Goal: Task Accomplishment & Management: Complete application form

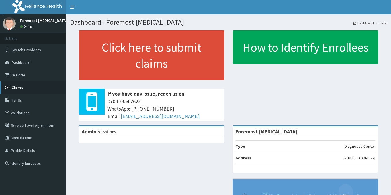
click at [18, 85] on span "Claims" at bounding box center [17, 87] width 11 height 5
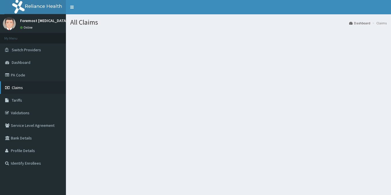
click at [32, 94] on link "Claims" at bounding box center [33, 88] width 66 height 13
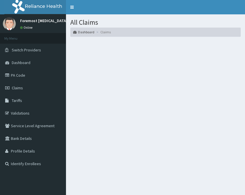
click at [208, 22] on h1 "All Claims" at bounding box center [155, 22] width 170 height 7
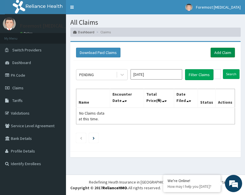
click at [227, 53] on link "Add Claim" at bounding box center [223, 53] width 24 height 10
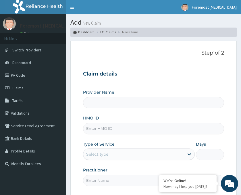
type input "Foremost [MEDICAL_DATA]"
click at [110, 126] on input "HMO ID" at bounding box center [153, 128] width 141 height 11
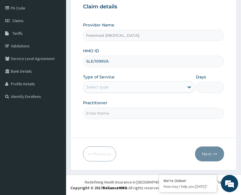
type input "SLE/10991/A"
click at [143, 88] on div "Select type" at bounding box center [133, 86] width 101 height 9
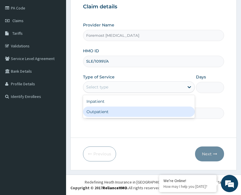
click at [111, 114] on div "Outpatient" at bounding box center [139, 111] width 112 height 10
type input "1"
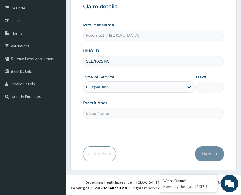
click at [104, 110] on input "Practitioner" at bounding box center [153, 113] width 141 height 11
type input "NULL"
click at [212, 150] on button "Next" at bounding box center [209, 153] width 29 height 15
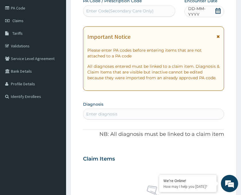
click at [207, 11] on span "DD-MM-YYYY" at bounding box center [201, 11] width 26 height 11
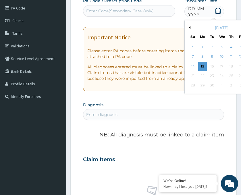
click at [189, 27] on button "Previous Month" at bounding box center [188, 27] width 3 height 3
click at [204, 56] on div "4" at bounding box center [202, 57] width 9 height 9
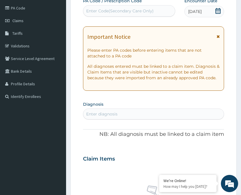
click at [115, 13] on div "Enter Code(Secondary Care Only)" at bounding box center [119, 11] width 67 height 6
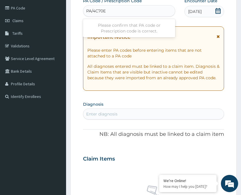
type input "PA/4C70EE"
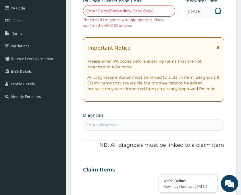
click at [111, 16] on div "Enter Code(Secondary Care Only)" at bounding box center [129, 10] width 92 height 11
type input "PA/"
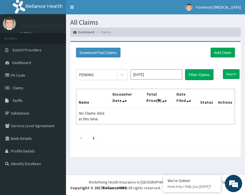
click at [237, 51] on div "Download Paid Claims Add Claim" at bounding box center [155, 53] width 165 height 16
click at [224, 54] on link "Add Claim" at bounding box center [223, 53] width 24 height 10
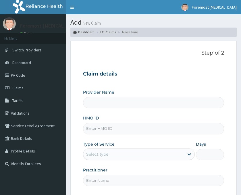
click at [104, 130] on input "HMO ID" at bounding box center [153, 128] width 141 height 11
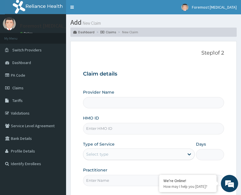
type input "Foremost [MEDICAL_DATA]"
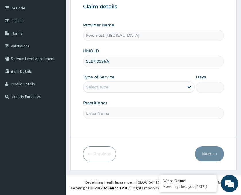
type input "SLB/10991/A"
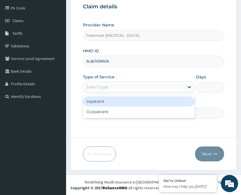
drag, startPoint x: 124, startPoint y: 91, endPoint x: 110, endPoint y: 110, distance: 23.8
click at [110, 93] on div "option Inpatient focused, 1 of 2. 2 results available. Use Up and Down to choos…" at bounding box center [139, 86] width 112 height 11
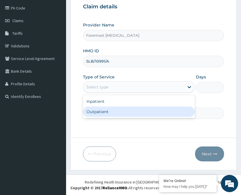
scroll to position [0, 0]
click at [110, 110] on div "Outpatient" at bounding box center [139, 111] width 112 height 10
type input "1"
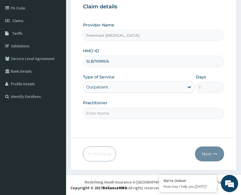
click at [101, 116] on input "Practitioner" at bounding box center [153, 113] width 141 height 11
type input "NULL"
click at [204, 152] on button "Next" at bounding box center [209, 153] width 29 height 15
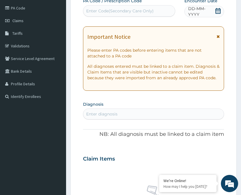
click at [201, 12] on span "DD-MM-YYYY" at bounding box center [201, 11] width 26 height 11
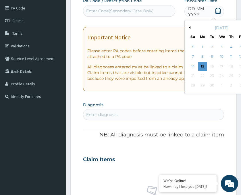
click at [190, 27] on button "Previous Month" at bounding box center [188, 27] width 3 height 3
click at [202, 57] on div "4" at bounding box center [202, 57] width 9 height 9
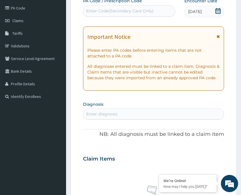
click at [106, 10] on div "Enter Code(Secondary Care Only)" at bounding box center [119, 11] width 67 height 6
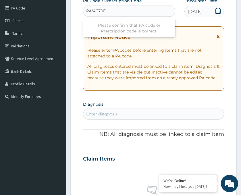
type input "PA/4C70EE"
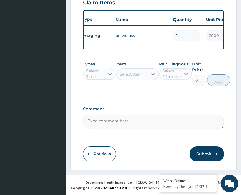
scroll to position [229, 0]
click at [200, 152] on button "Submit" at bounding box center [206, 153] width 34 height 15
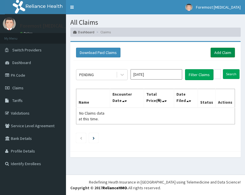
click at [221, 53] on link "Add Claim" at bounding box center [223, 53] width 24 height 10
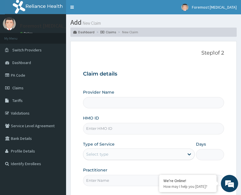
click at [100, 131] on input "HMO ID" at bounding box center [153, 128] width 141 height 11
type input "N"
type input "Foremost [MEDICAL_DATA]"
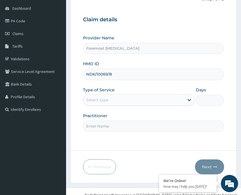
scroll to position [67, 0]
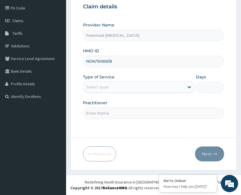
type input "NDK/10069/B"
click at [159, 84] on div "Select type" at bounding box center [133, 86] width 101 height 9
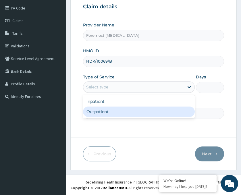
click at [117, 115] on div "Outpatient" at bounding box center [139, 111] width 112 height 10
type input "1"
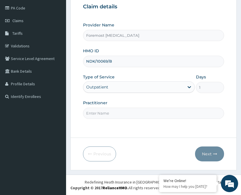
click at [101, 112] on input "Practitioner" at bounding box center [153, 113] width 141 height 11
type input "NULL"
click at [208, 154] on button "Next" at bounding box center [209, 153] width 29 height 15
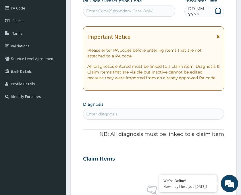
click at [204, 13] on span "DD-MM-YYYY" at bounding box center [201, 11] width 26 height 11
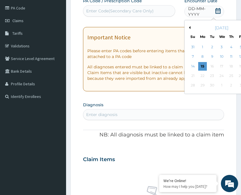
click at [190, 27] on div "[DATE]" at bounding box center [221, 28] width 69 height 6
click at [189, 27] on button "Previous Month" at bounding box center [188, 27] width 3 height 3
click at [202, 57] on div "4" at bounding box center [202, 57] width 9 height 9
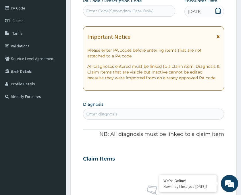
click at [122, 13] on div "Enter Code(Secondary Care Only)" at bounding box center [119, 11] width 67 height 6
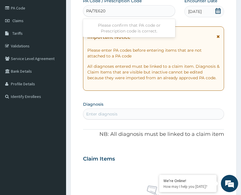
type input "PA/7E6202"
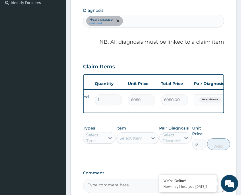
scroll to position [0, 73]
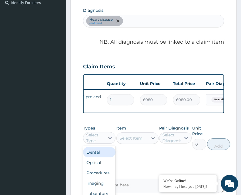
click at [100, 143] on div "Select Type" at bounding box center [95, 137] width 18 height 11
click at [94, 188] on div "Imaging" at bounding box center [99, 183] width 32 height 10
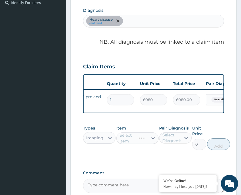
click at [148, 143] on div "Select Item" at bounding box center [137, 137] width 42 height 11
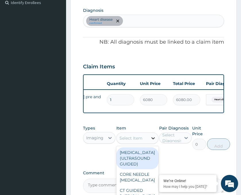
click at [151, 141] on icon at bounding box center [153, 138] width 6 height 6
type input "ECG"
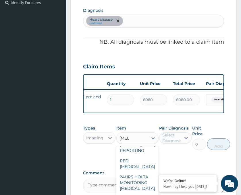
scroll to position [11, 0]
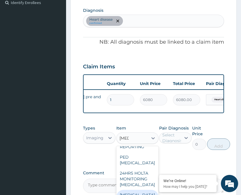
click at [137, 193] on div "ECG + Report" at bounding box center [137, 198] width 42 height 16
type input "6230"
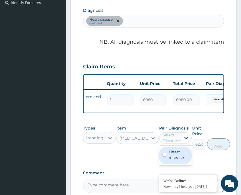
click at [186, 143] on div at bounding box center [186, 138] width 10 height 10
click at [176, 160] on label "Heart disease" at bounding box center [178, 154] width 20 height 11
checkbox input "true"
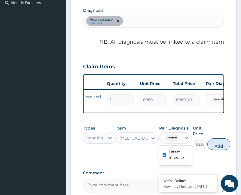
click at [220, 149] on button "Add" at bounding box center [218, 143] width 23 height 11
type input "0"
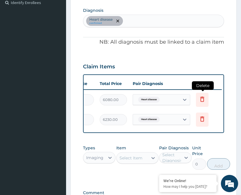
scroll to position [0, 147]
click at [203, 103] on icon at bounding box center [201, 100] width 13 height 14
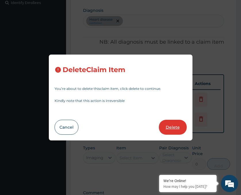
click at [174, 130] on button "Delete" at bounding box center [173, 127] width 28 height 15
type input "6230"
type input "6230.00"
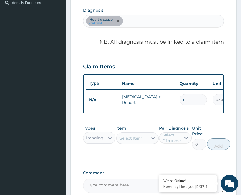
scroll to position [0, 0]
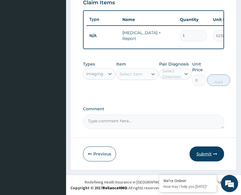
click at [207, 154] on button "Submit" at bounding box center [206, 153] width 34 height 15
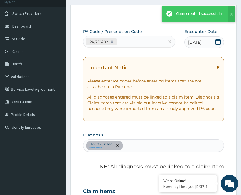
scroll to position [229, 0]
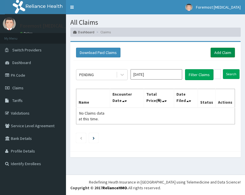
click at [222, 52] on link "Add Claim" at bounding box center [223, 53] width 24 height 10
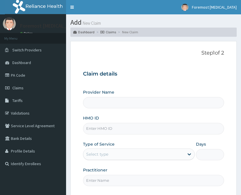
click at [106, 125] on input "HMO ID" at bounding box center [153, 128] width 141 height 11
type input "N"
type input "Foremost [MEDICAL_DATA]"
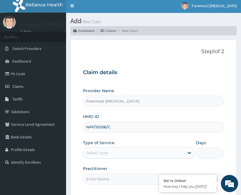
scroll to position [67, 0]
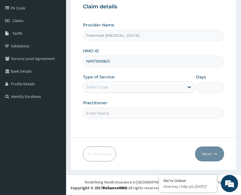
type input "NPF/10056/C"
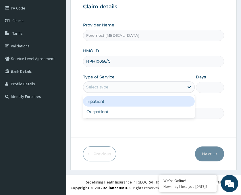
drag, startPoint x: 153, startPoint y: 88, endPoint x: 126, endPoint y: 111, distance: 35.6
click at [126, 93] on div "option Inpatient focused, 1 of 2. 2 results available. Use Up and Down to choos…" at bounding box center [139, 86] width 112 height 11
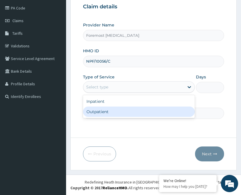
click at [126, 111] on div "Outpatient" at bounding box center [139, 111] width 112 height 10
type input "1"
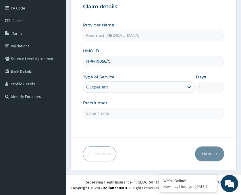
click at [102, 112] on input "Practitioner" at bounding box center [153, 113] width 141 height 11
type input "NULL"
click at [201, 154] on button "Next" at bounding box center [209, 153] width 29 height 15
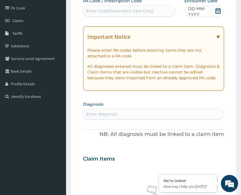
click at [202, 13] on span "DD-MM-YYYY" at bounding box center [201, 11] width 26 height 11
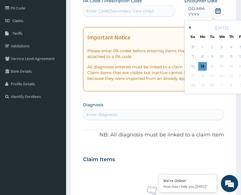
click at [190, 29] on button "Previous Month" at bounding box center [188, 27] width 3 height 3
click at [203, 57] on div "4" at bounding box center [202, 57] width 9 height 9
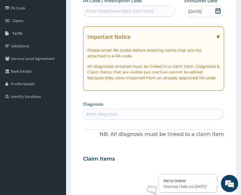
click at [113, 11] on div "Enter Code(Secondary Care Only)" at bounding box center [119, 11] width 67 height 6
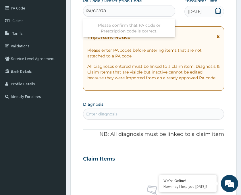
type input "PA/8C878B"
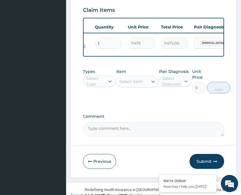
scroll to position [229, 0]
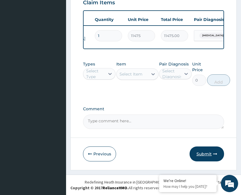
click at [202, 151] on button "Submit" at bounding box center [206, 153] width 34 height 15
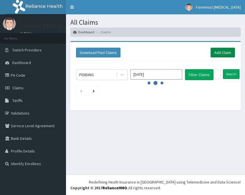
click at [224, 48] on link "Add Claim" at bounding box center [223, 53] width 24 height 10
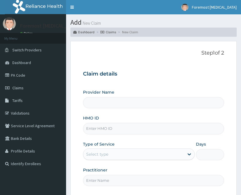
click at [98, 131] on input "HMO ID" at bounding box center [153, 128] width 141 height 11
type input "Z"
type input "Foremost [MEDICAL_DATA]"
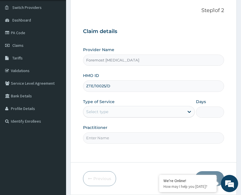
scroll to position [67, 0]
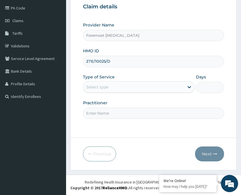
type input "ZTE/10025/D"
click at [158, 94] on div "Provider Name Foremost [MEDICAL_DATA] HMO ID ZTE/10025/D Type of Service Select…" at bounding box center [153, 70] width 141 height 96
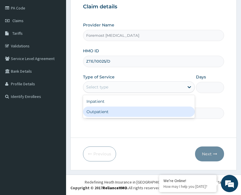
drag, startPoint x: 131, startPoint y: 84, endPoint x: 109, endPoint y: 110, distance: 34.0
click at [109, 93] on div "option Outpatient focused, 2 of 2. 2 results available. Use Up and Down to choo…" at bounding box center [139, 86] width 112 height 11
click at [109, 110] on div "Outpatient" at bounding box center [139, 111] width 112 height 10
type input "1"
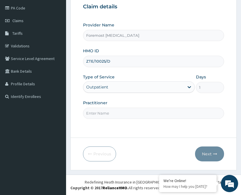
click at [98, 112] on input "Practitioner" at bounding box center [153, 113] width 141 height 11
type input "NULL"
click at [209, 150] on button "Next" at bounding box center [209, 153] width 29 height 15
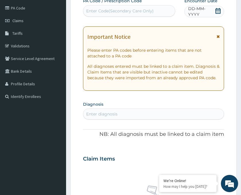
click at [203, 13] on span "DD-MM-YYYY" at bounding box center [201, 11] width 26 height 11
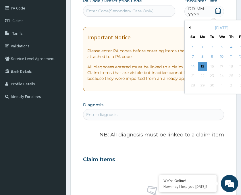
click at [189, 27] on button "Previous Month" at bounding box center [188, 27] width 3 height 3
click at [201, 57] on div "4" at bounding box center [202, 57] width 9 height 9
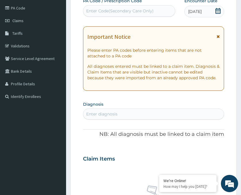
click at [122, 17] on div "Enter Code(Secondary Care Only)" at bounding box center [129, 10] width 92 height 11
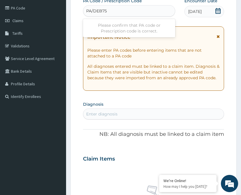
type input "PA/DEB752"
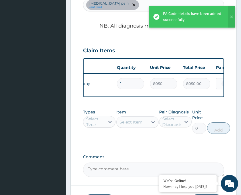
scroll to position [0, 63]
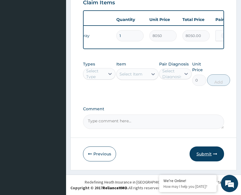
click at [207, 156] on button "Submit" at bounding box center [206, 153] width 34 height 15
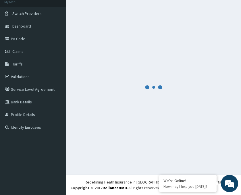
scroll to position [229, 0]
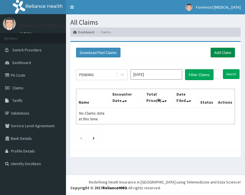
click at [216, 54] on link "Add Claim" at bounding box center [223, 53] width 24 height 10
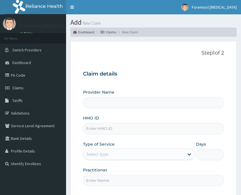
click at [110, 127] on input "HMO ID" at bounding box center [153, 128] width 141 height 11
type input "Foremost [MEDICAL_DATA]"
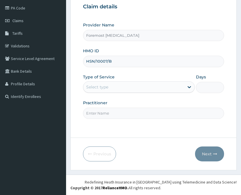
type input "HSN/10007/B"
click at [156, 89] on div "Select type" at bounding box center [133, 86] width 101 height 9
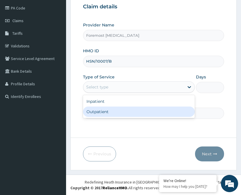
click at [123, 111] on div "Outpatient" at bounding box center [139, 111] width 112 height 10
type input "1"
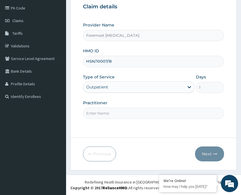
click at [109, 112] on input "Practitioner" at bounding box center [153, 113] width 141 height 11
type input "NULL"
click at [209, 155] on button "Next" at bounding box center [209, 153] width 29 height 15
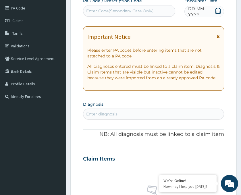
click at [203, 9] on span "DD-MM-YYYY" at bounding box center [201, 11] width 26 height 11
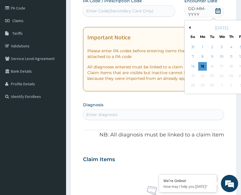
click at [189, 27] on button "Previous Month" at bounding box center [188, 27] width 3 height 3
click at [211, 55] on div "5" at bounding box center [211, 57] width 9 height 9
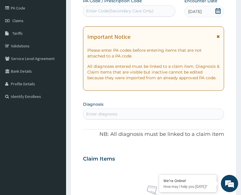
click at [116, 14] on div "Enter Code(Secondary Care Only)" at bounding box center [119, 11] width 67 height 6
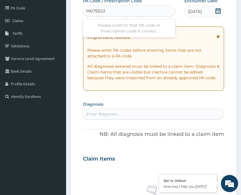
type input "PA/7EE23C"
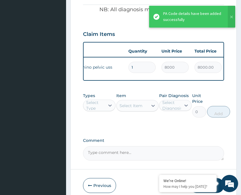
scroll to position [0, 53]
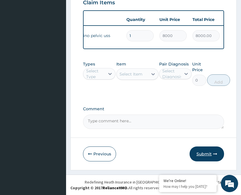
click at [214, 156] on button "Submit" at bounding box center [206, 153] width 34 height 15
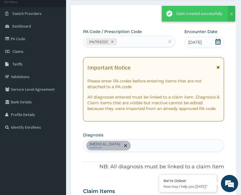
scroll to position [229, 0]
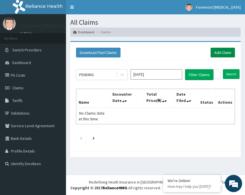
click at [218, 51] on link "Add Claim" at bounding box center [223, 53] width 24 height 10
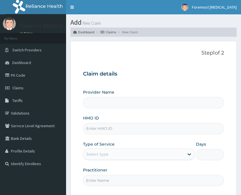
type input "Foremost [MEDICAL_DATA]"
click at [111, 132] on input "HMO ID" at bounding box center [153, 128] width 141 height 11
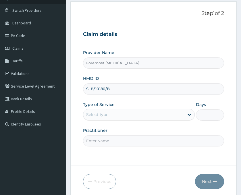
scroll to position [67, 0]
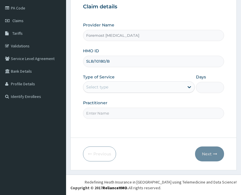
type input "SLB/10180/B"
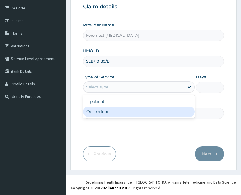
drag, startPoint x: 150, startPoint y: 88, endPoint x: 124, endPoint y: 109, distance: 33.7
click at [124, 93] on div "option Outpatient focused, 2 of 2. 2 results available. Use Up and Down to choo…" at bounding box center [139, 86] width 112 height 11
click at [124, 109] on div "Outpatient" at bounding box center [139, 111] width 112 height 10
type input "1"
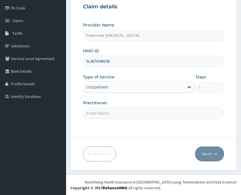
click at [114, 110] on input "Practitioner" at bounding box center [153, 113] width 141 height 11
type input "NULL"
click at [207, 154] on button "Next" at bounding box center [209, 153] width 29 height 15
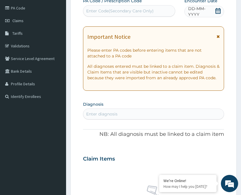
click at [217, 14] on span at bounding box center [218, 11] width 6 height 7
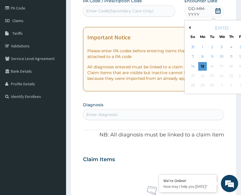
click at [190, 28] on button "Previous Month" at bounding box center [188, 27] width 3 height 3
click at [211, 57] on div "5" at bounding box center [211, 57] width 9 height 9
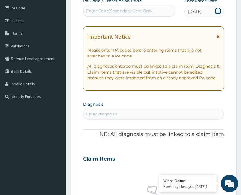
click at [117, 11] on div "Enter Code(Secondary Care Only)" at bounding box center [119, 11] width 67 height 6
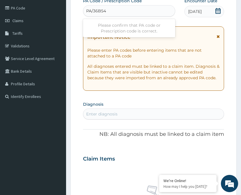
type input "PA/36B548"
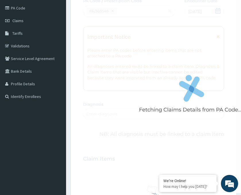
click at [177, 125] on div "Fetching Claims Details from PA Code....." at bounding box center [191, 95] width 217 height 195
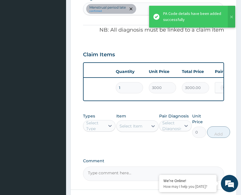
scroll to position [0, 86]
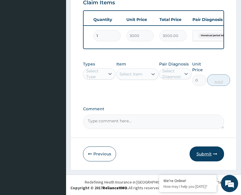
click at [207, 156] on button "Submit" at bounding box center [206, 153] width 34 height 15
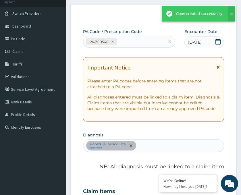
scroll to position [229, 0]
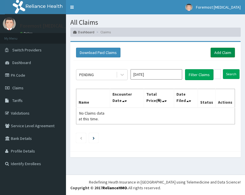
click at [219, 52] on link "Add Claim" at bounding box center [223, 53] width 24 height 10
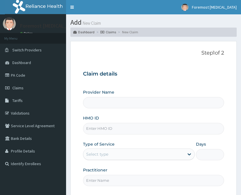
click at [108, 129] on input "HMO ID" at bounding box center [153, 128] width 141 height 11
type input "Foremost [MEDICAL_DATA]"
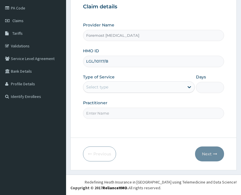
type input "LGL/10117/B"
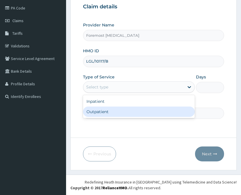
drag, startPoint x: 147, startPoint y: 89, endPoint x: 116, endPoint y: 110, distance: 37.5
click at [116, 93] on div "option Outpatient focused, 2 of 2. 2 results available. Use Up and Down to choo…" at bounding box center [139, 86] width 112 height 11
click at [116, 110] on div "Outpatient" at bounding box center [139, 111] width 112 height 10
type input "1"
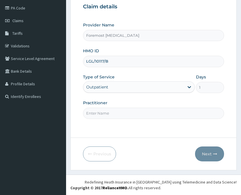
click at [94, 114] on input "Practitioner" at bounding box center [153, 113] width 141 height 11
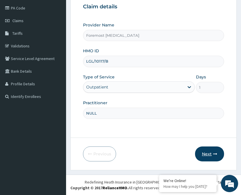
type input "NULL"
click at [207, 156] on button "Next" at bounding box center [209, 153] width 29 height 15
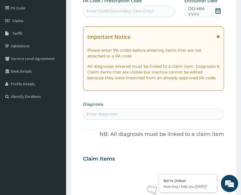
click at [206, 13] on span "DD-MM-YYYY" at bounding box center [201, 11] width 26 height 11
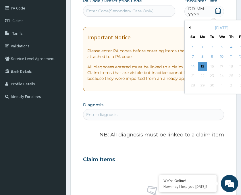
click at [189, 24] on div "September 2025 Su Mo Tu We Th Fr Sa" at bounding box center [221, 31] width 69 height 17
click at [189, 27] on button "Previous Month" at bounding box center [188, 27] width 3 height 3
click at [213, 55] on div "5" at bounding box center [211, 57] width 9 height 9
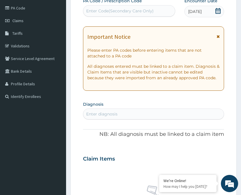
scroll to position [0, 0]
click at [115, 11] on div "Enter Code(Secondary Care Only)" at bounding box center [119, 11] width 67 height 6
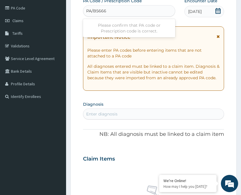
type input "PA/B5666F"
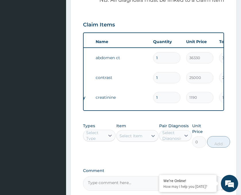
scroll to position [0, 33]
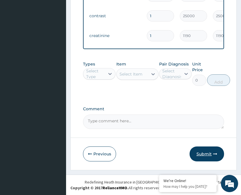
click at [197, 155] on button "Submit" at bounding box center [206, 153] width 34 height 15
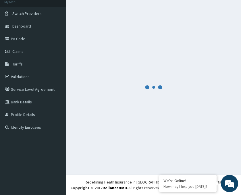
scroll to position [269, 0]
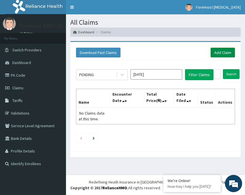
click at [222, 54] on link "Add Claim" at bounding box center [223, 53] width 24 height 10
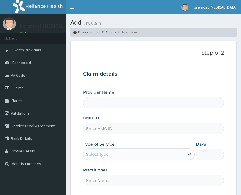
click at [105, 128] on input "HMO ID" at bounding box center [153, 128] width 141 height 11
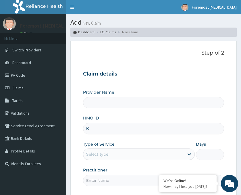
type input "KW"
type input "Foremost [MEDICAL_DATA]"
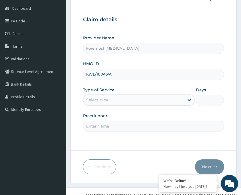
scroll to position [67, 0]
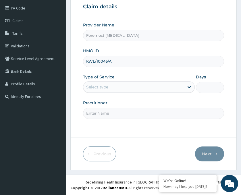
type input "KWL/10045/A"
click at [145, 86] on div "Select type" at bounding box center [133, 86] width 101 height 9
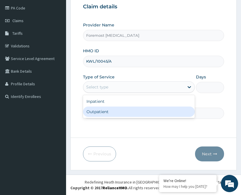
click at [112, 113] on div "Outpatient" at bounding box center [139, 111] width 112 height 10
type input "1"
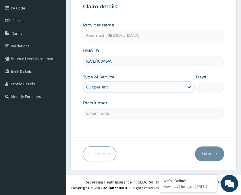
click at [100, 108] on input "Practitioner" at bounding box center [153, 113] width 141 height 11
type input "NULL"
click at [214, 156] on button "Next" at bounding box center [209, 153] width 29 height 15
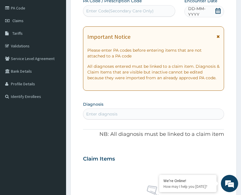
click at [200, 12] on span "DD-MM-YYYY" at bounding box center [201, 11] width 26 height 11
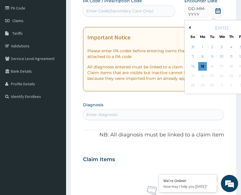
click at [189, 27] on button "Previous Month" at bounding box center [188, 27] width 3 height 3
click at [212, 57] on div "5" at bounding box center [211, 57] width 9 height 9
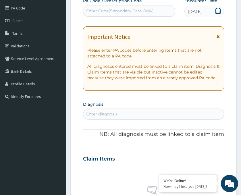
click at [101, 10] on div "Enter Code(Secondary Care Only)" at bounding box center [119, 11] width 67 height 6
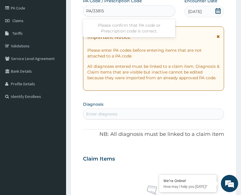
type input "PA/338152"
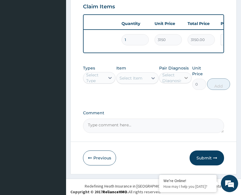
scroll to position [229, 0]
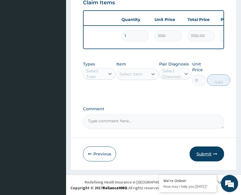
click at [204, 156] on button "Submit" at bounding box center [206, 153] width 34 height 15
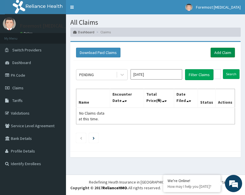
click at [222, 55] on link "Add Claim" at bounding box center [223, 53] width 24 height 10
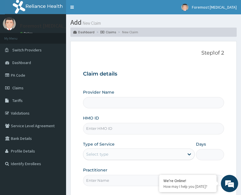
type input "Foremost [MEDICAL_DATA]"
click at [112, 129] on input "HMO ID" at bounding box center [153, 128] width 141 height 11
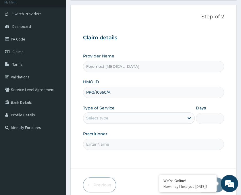
scroll to position [67, 0]
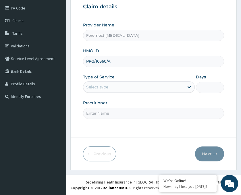
type input "PPG/10360/A"
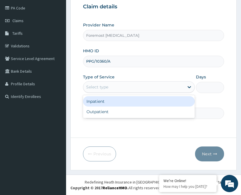
click at [148, 89] on div "Select type" at bounding box center [133, 86] width 101 height 9
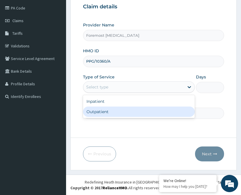
click at [106, 118] on div "Inpatient Outpatient" at bounding box center [139, 106] width 112 height 23
click at [93, 110] on div "Outpatient" at bounding box center [139, 111] width 112 height 10
type input "1"
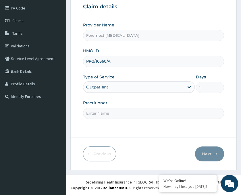
click at [102, 109] on input "Practitioner" at bounding box center [153, 113] width 141 height 11
type input "NULL"
click at [210, 152] on button "Next" at bounding box center [209, 153] width 29 height 15
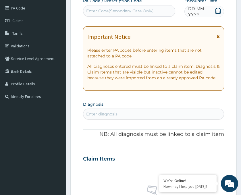
click at [203, 14] on span "DD-MM-YYYY" at bounding box center [201, 11] width 26 height 11
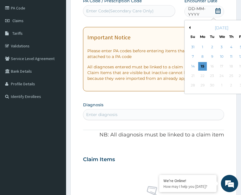
click at [189, 27] on button "Previous Month" at bounding box center [188, 27] width 3 height 3
click at [211, 55] on div "5" at bounding box center [211, 57] width 9 height 9
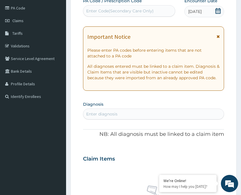
click at [127, 16] on div "Enter Code(Secondary Care Only)" at bounding box center [129, 10] width 92 height 11
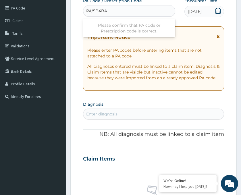
type input "PA/5B4BA1"
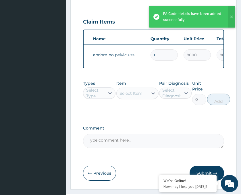
scroll to position [0, 46]
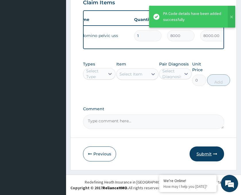
click at [202, 155] on button "Submit" at bounding box center [206, 153] width 34 height 15
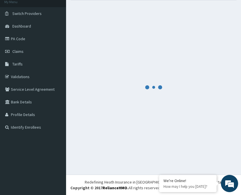
scroll to position [229, 0]
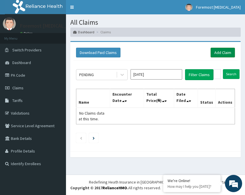
click at [219, 52] on link "Add Claim" at bounding box center [223, 53] width 24 height 10
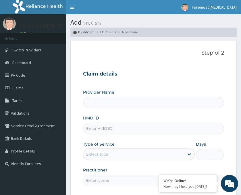
type input "Foremost [MEDICAL_DATA]"
click at [109, 128] on input "HMO ID" at bounding box center [153, 128] width 141 height 11
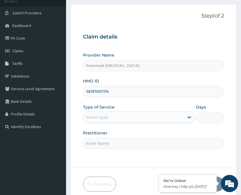
scroll to position [67, 0]
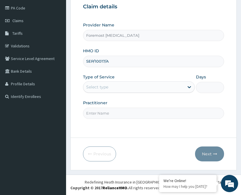
type input "SEP/10017/A"
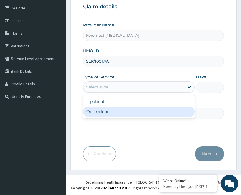
drag, startPoint x: 112, startPoint y: 89, endPoint x: 109, endPoint y: 114, distance: 25.7
click at [109, 93] on div "option Outpatient focused, 2 of 2. 2 results available. Use Up and Down to choo…" at bounding box center [139, 86] width 112 height 11
click at [109, 114] on div "Outpatient" at bounding box center [139, 111] width 112 height 10
type input "1"
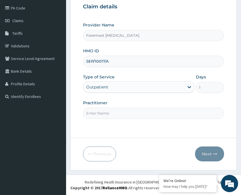
click at [102, 114] on input "Practitioner" at bounding box center [153, 113] width 141 height 11
type input "NULL"
click at [202, 153] on button "Next" at bounding box center [209, 153] width 29 height 15
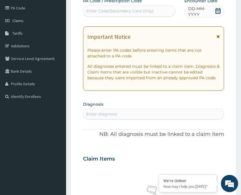
click at [205, 13] on span "DD-MM-YYYY" at bounding box center [201, 11] width 26 height 11
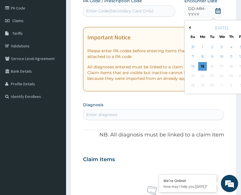
click at [191, 27] on div "[DATE]" at bounding box center [221, 28] width 69 height 6
click at [189, 27] on button "Previous Month" at bounding box center [188, 27] width 3 height 3
click at [213, 59] on div "5" at bounding box center [211, 57] width 9 height 9
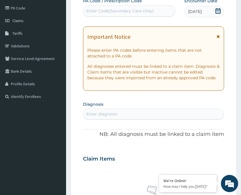
click at [130, 14] on div "Enter Code(Secondary Care Only)" at bounding box center [119, 11] width 67 height 6
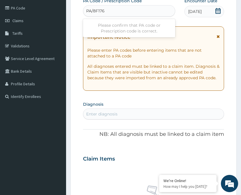
type input "PA/8F1768"
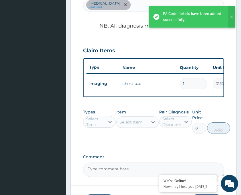
scroll to position [0, 34]
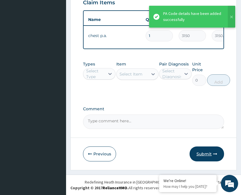
click at [204, 160] on button "Submit" at bounding box center [206, 153] width 34 height 15
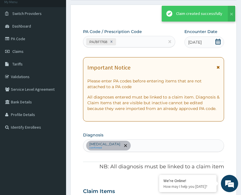
scroll to position [229, 0]
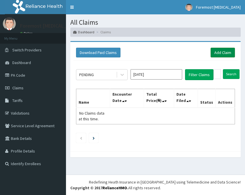
click at [216, 51] on link "Add Claim" at bounding box center [223, 53] width 24 height 10
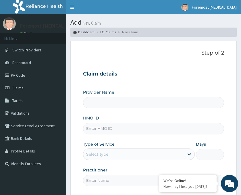
type input "Foremost [MEDICAL_DATA]"
click at [114, 127] on input "HMO ID" at bounding box center [153, 128] width 141 height 11
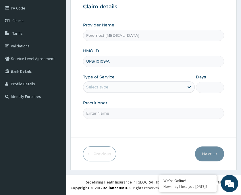
type input "UPS/10109/A"
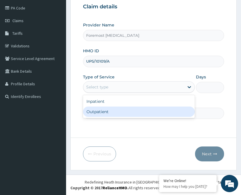
drag, startPoint x: 149, startPoint y: 86, endPoint x: 125, endPoint y: 112, distance: 35.3
click at [125, 93] on div "option Outpatient focused, 2 of 2. 2 results available. Use Up and Down to choo…" at bounding box center [139, 86] width 112 height 11
click at [125, 112] on div "Outpatient" at bounding box center [139, 111] width 112 height 10
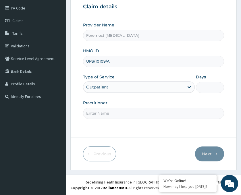
type input "1"
click at [114, 113] on input "Practitioner" at bounding box center [153, 113] width 141 height 11
type input "NULL"
click at [206, 154] on button "Next" at bounding box center [209, 153] width 29 height 15
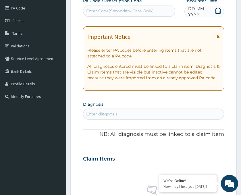
click at [199, 11] on span "DD-MM-YYYY" at bounding box center [201, 11] width 26 height 11
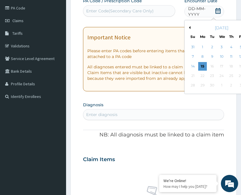
click at [189, 27] on button "Previous Month" at bounding box center [188, 27] width 3 height 3
click at [212, 57] on div "5" at bounding box center [211, 57] width 9 height 9
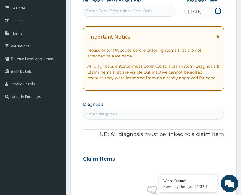
click at [134, 9] on div "Enter Code(Secondary Care Only)" at bounding box center [119, 11] width 67 height 6
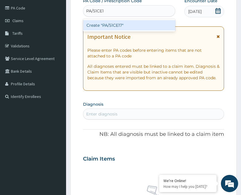
type input "PA/51CE17"
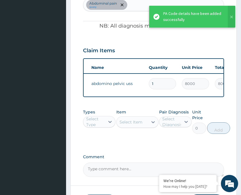
scroll to position [0, 67]
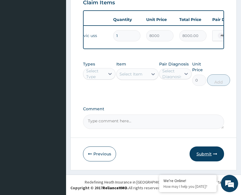
click at [205, 156] on button "Submit" at bounding box center [206, 153] width 34 height 15
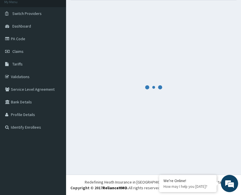
scroll to position [229, 0]
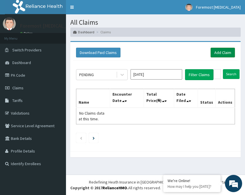
click at [224, 50] on link "Add Claim" at bounding box center [223, 53] width 24 height 10
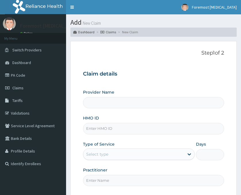
type input "Foremost [MEDICAL_DATA]"
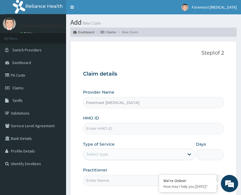
click at [108, 127] on input "HMO ID" at bounding box center [153, 128] width 141 height 11
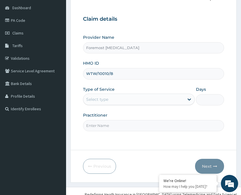
scroll to position [67, 0]
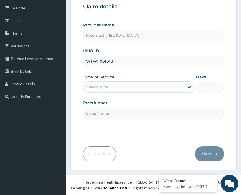
type input "WTW/10010/B"
click at [118, 88] on div "Select type" at bounding box center [133, 86] width 101 height 9
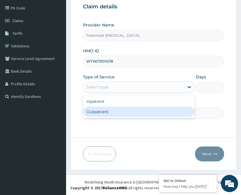
click at [111, 112] on div "Outpatient" at bounding box center [139, 111] width 112 height 10
type input "1"
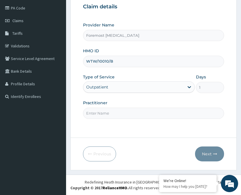
click at [103, 114] on input "Practitioner" at bounding box center [153, 113] width 141 height 11
click at [96, 113] on input "Practitioner" at bounding box center [153, 113] width 141 height 11
type input "NULL"
click at [203, 153] on button "Next" at bounding box center [209, 153] width 29 height 15
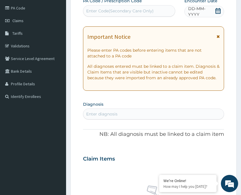
click at [205, 14] on span "DD-MM-YYYY" at bounding box center [201, 11] width 26 height 11
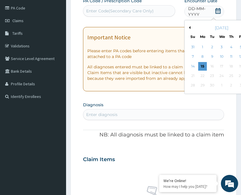
click at [189, 26] on button "Previous Month" at bounding box center [188, 27] width 3 height 3
click at [222, 59] on div "6" at bounding box center [221, 57] width 9 height 9
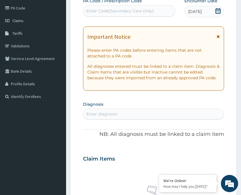
click at [120, 11] on div "Enter Code(Secondary Care Only)" at bounding box center [119, 11] width 67 height 6
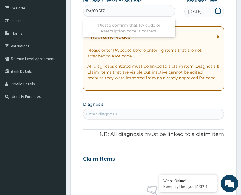
type input "PA/096175"
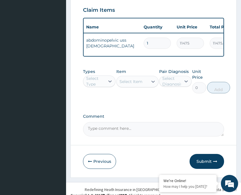
scroll to position [229, 0]
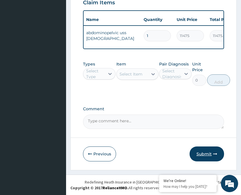
click at [201, 158] on button "Submit" at bounding box center [206, 153] width 34 height 15
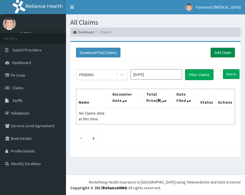
click at [217, 54] on link "Add Claim" at bounding box center [223, 53] width 24 height 10
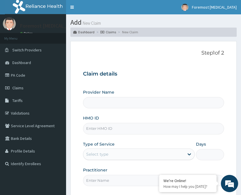
type input "Foremost [MEDICAL_DATA]"
click at [100, 128] on input "HMO ID" at bounding box center [153, 128] width 141 height 11
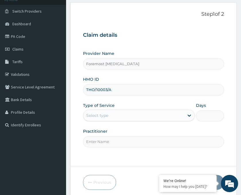
scroll to position [67, 0]
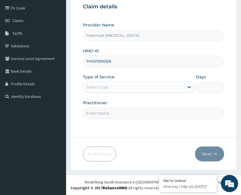
type input "THO/10003/A"
click at [112, 82] on div "Select type" at bounding box center [133, 86] width 101 height 9
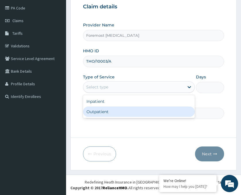
click at [105, 107] on div "Outpatient" at bounding box center [139, 111] width 112 height 10
type input "1"
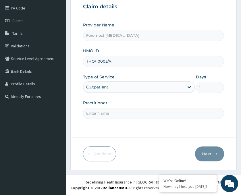
click at [111, 114] on input "Practitioner" at bounding box center [153, 113] width 141 height 11
type input "NULL"
click at [205, 149] on button "Next" at bounding box center [209, 153] width 29 height 15
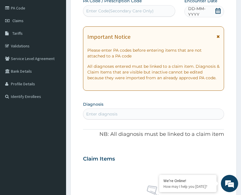
click at [210, 16] on span "DD-MM-YYYY" at bounding box center [201, 11] width 26 height 11
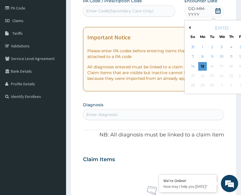
click at [189, 28] on button "Previous Month" at bounding box center [188, 27] width 3 height 3
click at [220, 57] on div "6" at bounding box center [221, 57] width 9 height 9
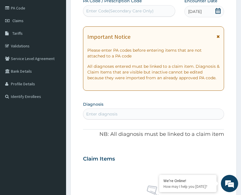
click at [99, 13] on div "Enter Code(Secondary Care Only)" at bounding box center [119, 11] width 67 height 6
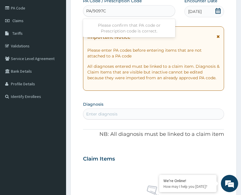
type input "PA/9097C3"
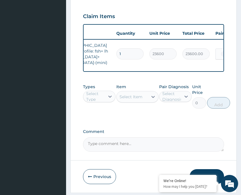
scroll to position [232, 0]
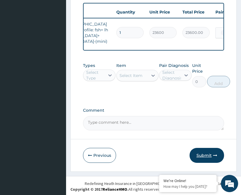
click at [208, 148] on button "Submit" at bounding box center [206, 155] width 34 height 15
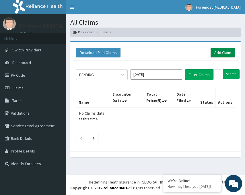
click at [215, 53] on link "Add Claim" at bounding box center [223, 53] width 24 height 10
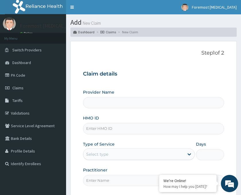
type input "Foremost [MEDICAL_DATA]"
click at [152, 128] on input "HMO ID" at bounding box center [153, 128] width 141 height 11
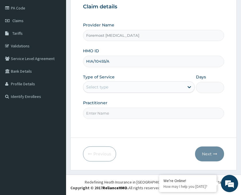
type input "HIA/10455/A"
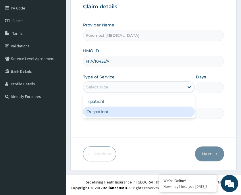
drag, startPoint x: 144, startPoint y: 87, endPoint x: 114, endPoint y: 114, distance: 40.1
click at [114, 93] on div "option Outpatient focused, 2 of 2. 2 results available. Use Up and Down to choo…" at bounding box center [139, 86] width 112 height 11
click at [114, 114] on div "Outpatient" at bounding box center [139, 111] width 112 height 10
type input "1"
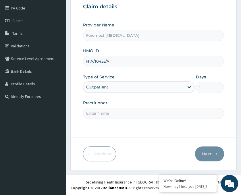
click at [101, 112] on input "Practitioner" at bounding box center [153, 113] width 141 height 11
click at [106, 112] on input "Practitioner" at bounding box center [153, 113] width 141 height 11
type input "NULL"
click at [203, 155] on button "Next" at bounding box center [209, 153] width 29 height 15
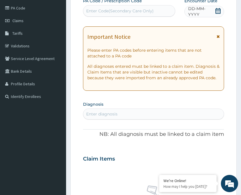
click at [204, 13] on span "DD-MM-YYYY" at bounding box center [201, 11] width 26 height 11
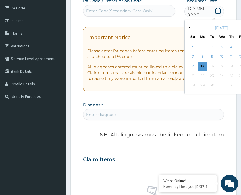
click at [189, 26] on button "Previous Month" at bounding box center [188, 27] width 3 height 3
click at [220, 57] on div "6" at bounding box center [221, 57] width 9 height 9
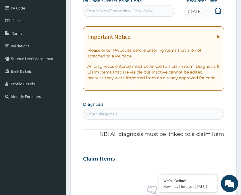
click at [118, 12] on div "Enter Code(Secondary Care Only)" at bounding box center [119, 11] width 67 height 6
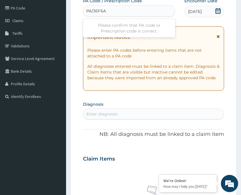
type input "PA/36F6AD"
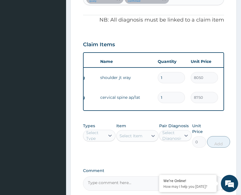
scroll to position [0, 22]
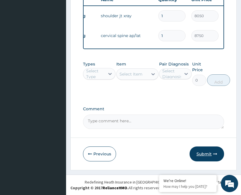
click at [205, 156] on button "Submit" at bounding box center [206, 153] width 34 height 15
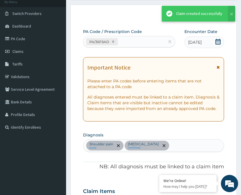
scroll to position [249, 0]
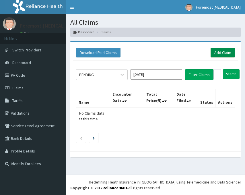
click at [224, 54] on link "Add Claim" at bounding box center [223, 53] width 24 height 10
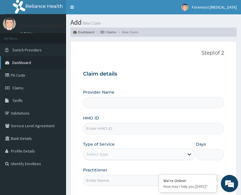
type input "Foremost [MEDICAL_DATA]"
click at [102, 129] on input "HMO ID" at bounding box center [153, 128] width 141 height 11
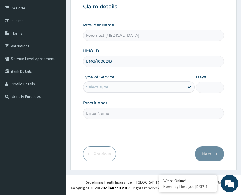
type input "EMG/10002/B"
click at [159, 92] on div "Select type" at bounding box center [139, 86] width 112 height 11
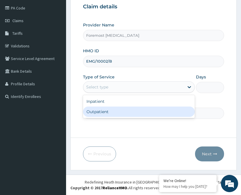
click at [113, 112] on div "Outpatient" at bounding box center [139, 111] width 112 height 10
type input "1"
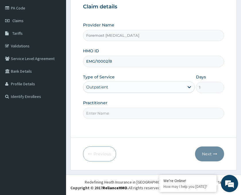
click at [102, 115] on input "Practitioner" at bounding box center [153, 113] width 141 height 11
type input "NULL"
click at [208, 153] on button "Next" at bounding box center [209, 153] width 29 height 15
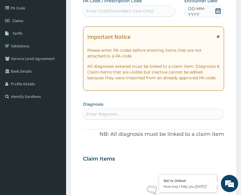
click at [205, 12] on span "DD-MM-YYYY" at bounding box center [201, 11] width 26 height 11
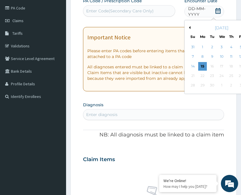
click at [189, 26] on div "[DATE]" at bounding box center [221, 28] width 69 height 6
click at [190, 28] on button "Previous Month" at bounding box center [188, 27] width 3 height 3
click at [222, 57] on div "6" at bounding box center [221, 57] width 9 height 9
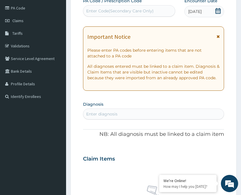
click at [97, 6] on div "Enter Code(Secondary Care Only)" at bounding box center [129, 10] width 92 height 11
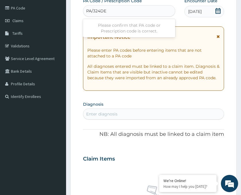
type input "PA/324DEB"
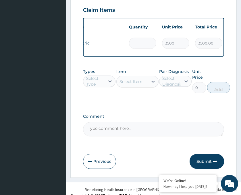
scroll to position [229, 0]
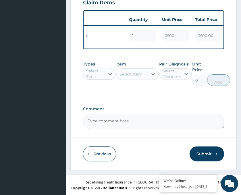
click at [205, 151] on button "Submit" at bounding box center [206, 153] width 34 height 15
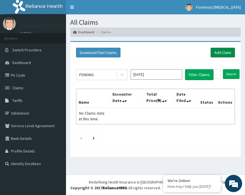
click at [220, 54] on link "Add Claim" at bounding box center [223, 53] width 24 height 10
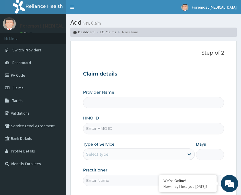
type input "Foremost [MEDICAL_DATA]"
click at [103, 130] on input "HMO ID" at bounding box center [153, 128] width 141 height 11
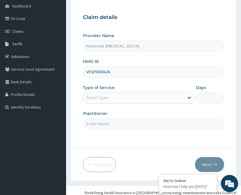
scroll to position [67, 0]
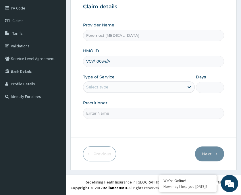
type input "VCV/10034/A"
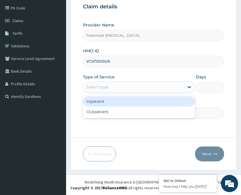
click at [145, 88] on div "Select type" at bounding box center [133, 86] width 101 height 9
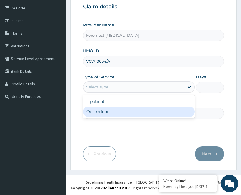
drag, startPoint x: 115, startPoint y: 110, endPoint x: 106, endPoint y: 110, distance: 9.5
click at [106, 110] on div "Outpatient" at bounding box center [139, 111] width 112 height 10
type input "1"
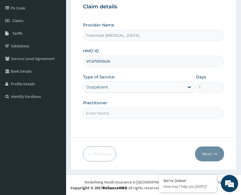
click at [106, 110] on input "Practitioner" at bounding box center [153, 113] width 141 height 11
type input "NULL"
click at [209, 154] on button "Next" at bounding box center [209, 153] width 29 height 15
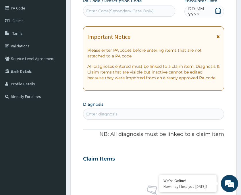
click at [201, 9] on span "DD-MM-YYYY" at bounding box center [201, 11] width 26 height 11
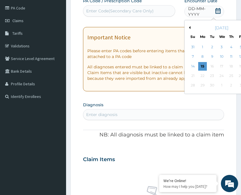
click at [189, 27] on button "Previous Month" at bounding box center [188, 27] width 3 height 3
click at [218, 57] on div "6" at bounding box center [221, 57] width 9 height 9
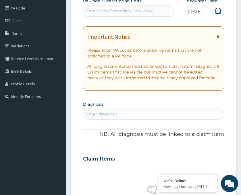
click at [97, 12] on div "Enter Code(Secondary Care Only)" at bounding box center [119, 11] width 67 height 6
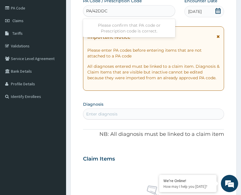
type input "PA/42DDC2"
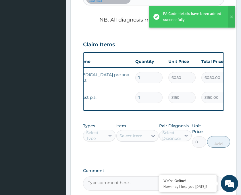
scroll to position [0, 48]
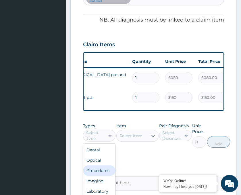
drag, startPoint x: 108, startPoint y: 139, endPoint x: 96, endPoint y: 183, distance: 45.5
click at [96, 141] on div "option Procedures focused, 3 of 10. 10 results available. Use Up and Down to ch…" at bounding box center [99, 135] width 32 height 11
click at [96, 184] on div "Imaging" at bounding box center [99, 181] width 32 height 10
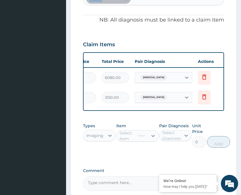
scroll to position [0, 144]
click at [200, 76] on icon at bounding box center [203, 78] width 13 height 14
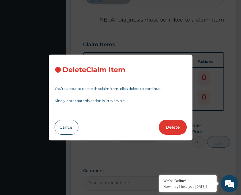
click at [174, 127] on button "Delete" at bounding box center [173, 127] width 28 height 15
type input "3150"
type input "3150.00"
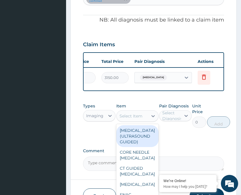
click at [151, 119] on icon at bounding box center [153, 116] width 6 height 6
type input "ECG"
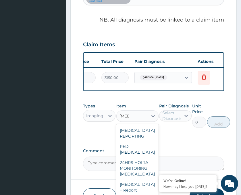
scroll to position [3, 0]
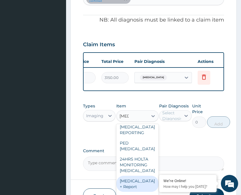
type input "6230"
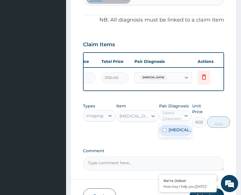
click at [180, 121] on div "Select Diagnosis" at bounding box center [172, 115] width 20 height 11
click at [174, 133] on label "Essential hypertension" at bounding box center [181, 130] width 26 height 6
checkbox input "true"
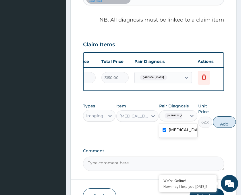
click at [222, 128] on button "Add" at bounding box center [224, 121] width 23 height 11
type input "0"
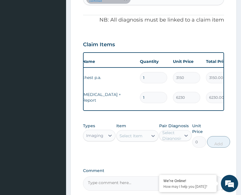
scroll to position [249, 0]
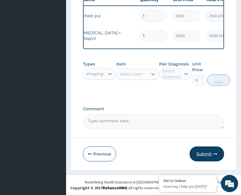
click at [197, 149] on button "Submit" at bounding box center [206, 153] width 34 height 15
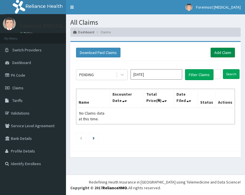
click at [222, 50] on link "Add Claim" at bounding box center [223, 53] width 24 height 10
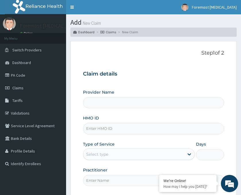
type input "Foremost [MEDICAL_DATA]"
click at [118, 138] on div "Provider Name Foremost Radiology HMO ID Type of Service Select type Days Practi…" at bounding box center [153, 137] width 141 height 96
click at [109, 128] on input "HMO ID" at bounding box center [153, 128] width 141 height 11
click at [92, 128] on input "HMO ID" at bounding box center [153, 128] width 141 height 11
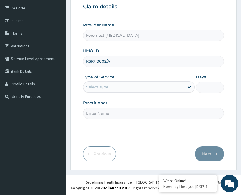
type input "RSR/10002/A"
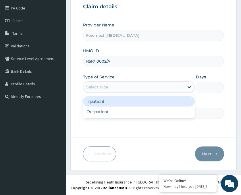
click at [135, 88] on div "Select type" at bounding box center [133, 86] width 101 height 9
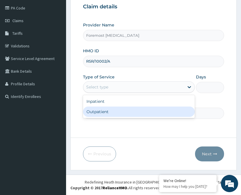
click at [112, 111] on div "Outpatient" at bounding box center [139, 111] width 112 height 10
type input "1"
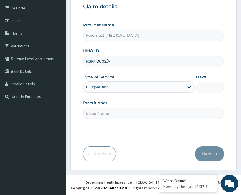
click at [98, 112] on input "Practitioner" at bounding box center [153, 113] width 141 height 11
type input "NULL"
click at [132, 57] on input "RSR/10002/A" at bounding box center [153, 61] width 141 height 11
click at [215, 158] on button "Next" at bounding box center [209, 153] width 29 height 15
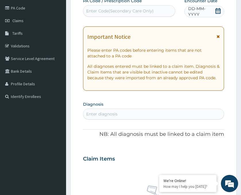
click at [197, 11] on span "DD-MM-YYYY" at bounding box center [201, 11] width 26 height 11
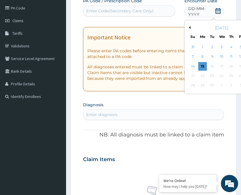
click at [189, 28] on button "Previous Month" at bounding box center [188, 27] width 3 height 3
click at [220, 55] on div "6" at bounding box center [221, 57] width 9 height 9
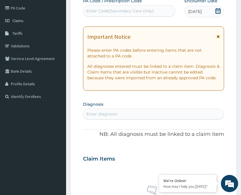
click at [112, 19] on div "PA Code / Prescription Code Enter Code(Secondary Care Only) Encounter Date 06-0…" at bounding box center [153, 155] width 141 height 314
click at [100, 11] on div "Enter Code(Secondary Care Only)" at bounding box center [119, 11] width 67 height 6
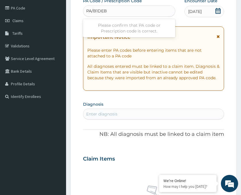
type input "PA/B1DEBA"
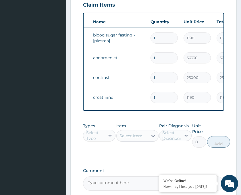
scroll to position [0, 24]
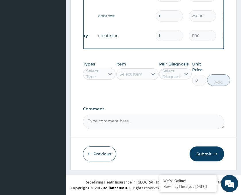
click at [206, 152] on button "Submit" at bounding box center [206, 153] width 34 height 15
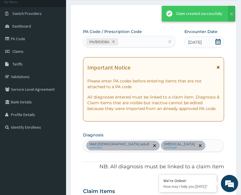
scroll to position [289, 0]
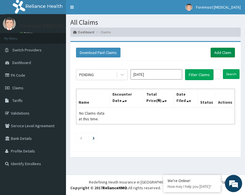
click at [225, 49] on link "Add Claim" at bounding box center [223, 53] width 24 height 10
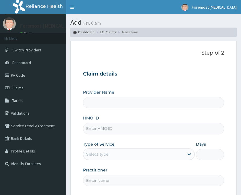
type input "Foremost [MEDICAL_DATA]"
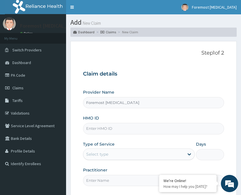
click at [92, 131] on input "HMO ID" at bounding box center [153, 128] width 141 height 11
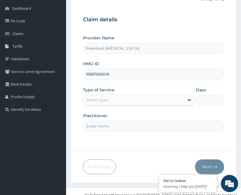
scroll to position [67, 0]
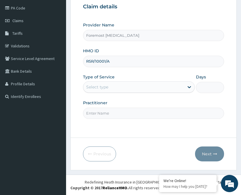
type input "RSR/10001/A"
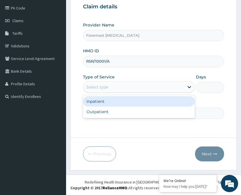
click at [140, 92] on div "Select type" at bounding box center [139, 86] width 112 height 11
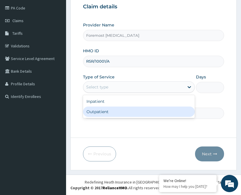
click at [110, 112] on div "Outpatient" at bounding box center [139, 111] width 112 height 10
type input "1"
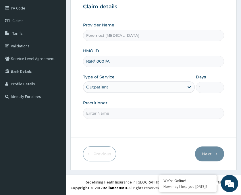
click at [101, 111] on input "Practitioner" at bounding box center [153, 113] width 141 height 11
type input "NULL"
click at [212, 155] on button "Next" at bounding box center [209, 153] width 29 height 15
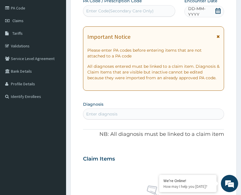
click at [202, 9] on span "DD-MM-YYYY" at bounding box center [201, 11] width 26 height 11
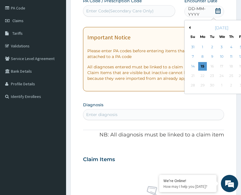
click at [189, 27] on button "Previous Month" at bounding box center [188, 27] width 3 height 3
click at [218, 56] on div "6" at bounding box center [221, 57] width 9 height 9
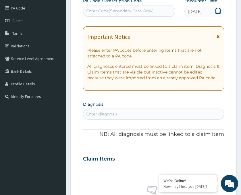
click at [119, 12] on div "Enter Code(Secondary Care Only)" at bounding box center [119, 11] width 67 height 6
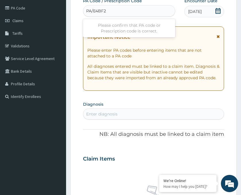
type input "PA/E4BF26"
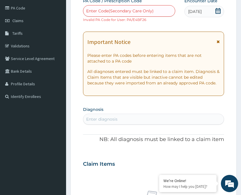
click at [201, 10] on span "[DATE]" at bounding box center [194, 12] width 13 height 6
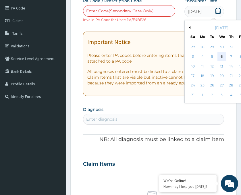
click at [221, 56] on div "6" at bounding box center [221, 57] width 9 height 9
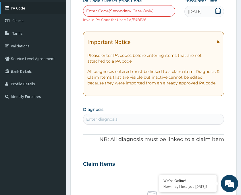
click at [21, 7] on link "PA Code" at bounding box center [33, 8] width 66 height 13
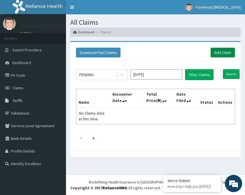
click at [220, 51] on link "Add Claim" at bounding box center [223, 53] width 24 height 10
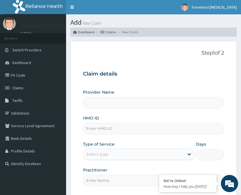
click at [101, 126] on input "HMO ID" at bounding box center [153, 128] width 141 height 11
type input "RSR"
type input "Foremost [MEDICAL_DATA]"
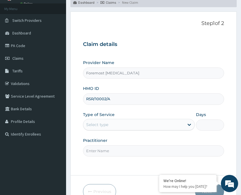
scroll to position [67, 0]
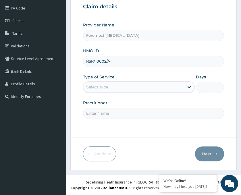
type input "RSR/10002/A"
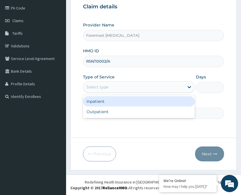
drag, startPoint x: 141, startPoint y: 84, endPoint x: 123, endPoint y: 113, distance: 34.4
click at [123, 93] on div "option Inpatient focused, 1 of 2. 2 results available. Use Up and Down to choos…" at bounding box center [139, 86] width 112 height 11
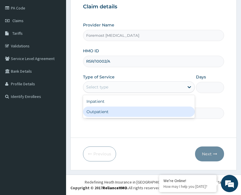
click at [123, 113] on div "Outpatient" at bounding box center [139, 111] width 112 height 10
type input "1"
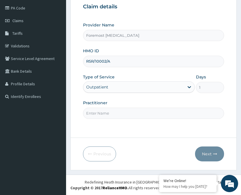
click at [112, 113] on input "Practitioner" at bounding box center [153, 113] width 141 height 11
type input "NULL"
click at [205, 152] on button "Next" at bounding box center [209, 153] width 29 height 15
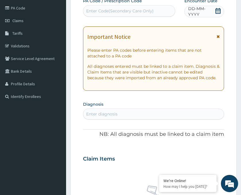
click at [202, 18] on div "PA Code / Prescription Code Enter Code(Secondary Care Only) Encounter Date DD-M…" at bounding box center [153, 155] width 141 height 314
click at [198, 10] on span "DD-MM-YYYY" at bounding box center [201, 11] width 26 height 11
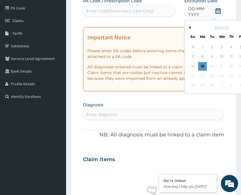
click at [191, 28] on div "[DATE]" at bounding box center [221, 28] width 69 height 6
click at [189, 28] on button "Previous Month" at bounding box center [188, 27] width 3 height 3
click at [222, 60] on div "6" at bounding box center [221, 57] width 9 height 9
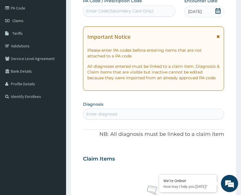
click at [136, 10] on div "Enter Code(Secondary Care Only)" at bounding box center [119, 11] width 67 height 6
paste input "PA/E4BF26"
type input "PA/E4BF26"
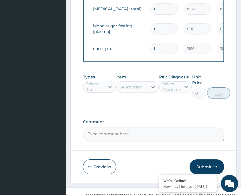
scroll to position [328, 0]
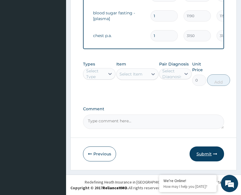
click at [203, 152] on button "Submit" at bounding box center [206, 153] width 34 height 15
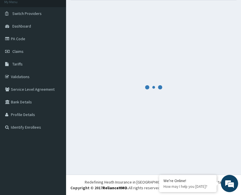
scroll to position [36, 0]
click at [203, 152] on div at bounding box center [153, 88] width 166 height 166
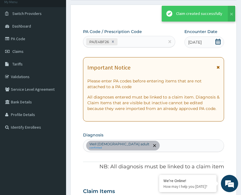
scroll to position [328, 0]
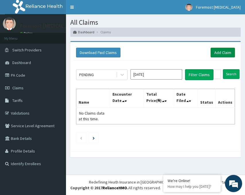
click at [221, 53] on link "Add Claim" at bounding box center [223, 53] width 24 height 10
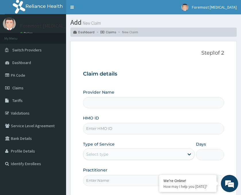
type input "Foremost [MEDICAL_DATA]"
click at [119, 129] on input "HMO ID" at bounding box center [153, 128] width 141 height 11
click at [100, 131] on input "ITX/" at bounding box center [153, 128] width 141 height 11
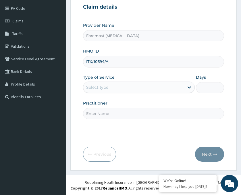
scroll to position [67, 0]
type input "ITX/10594/A"
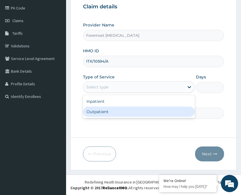
drag, startPoint x: 167, startPoint y: 86, endPoint x: 132, endPoint y: 111, distance: 42.9
click at [132, 93] on div "option Outpatient focused, 2 of 2. 2 results available. Use Up and Down to choo…" at bounding box center [139, 86] width 112 height 11
drag, startPoint x: 132, startPoint y: 111, endPoint x: 118, endPoint y: 115, distance: 14.5
click at [118, 115] on div "Outpatient" at bounding box center [139, 111] width 112 height 10
type input "1"
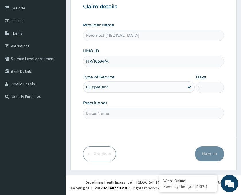
click at [118, 115] on input "Practitioner" at bounding box center [153, 113] width 141 height 11
type input "NULL"
click at [202, 152] on button "Next" at bounding box center [209, 153] width 29 height 15
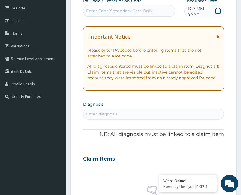
click at [203, 11] on span "DD-MM-YYYY" at bounding box center [201, 11] width 26 height 11
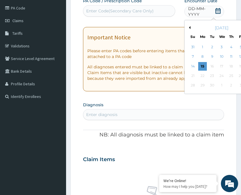
click at [189, 27] on button "Previous Month" at bounding box center [188, 27] width 3 height 3
click at [221, 57] on div "6" at bounding box center [221, 57] width 9 height 9
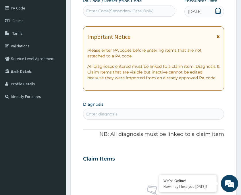
click at [135, 16] on div "Enter Code(Secondary Care Only)" at bounding box center [129, 10] width 92 height 11
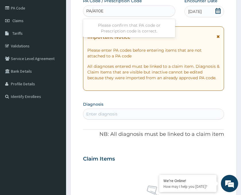
type input "PA/A110E1"
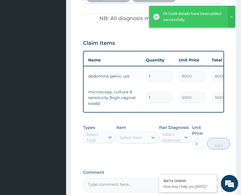
scroll to position [0, 35]
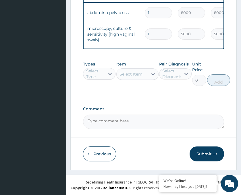
click at [203, 151] on button "Submit" at bounding box center [206, 153] width 34 height 15
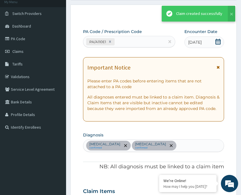
scroll to position [252, 0]
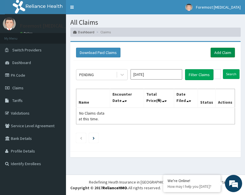
click at [218, 55] on link "Add Claim" at bounding box center [223, 53] width 24 height 10
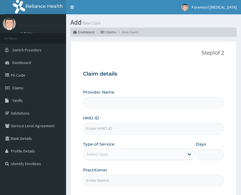
type input "Foremost [MEDICAL_DATA]"
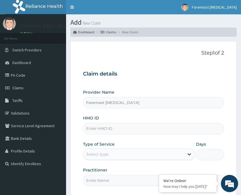
click at [102, 127] on input "HMO ID" at bounding box center [153, 128] width 141 height 11
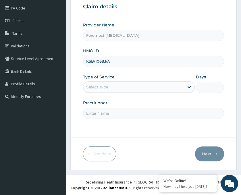
type input "KSB/10683/A"
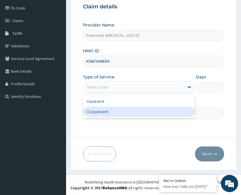
drag, startPoint x: 131, startPoint y: 90, endPoint x: 119, endPoint y: 108, distance: 21.5
click at [119, 93] on div "option Outpatient focused, 2 of 2. 2 results available. Use Up and Down to choo…" at bounding box center [139, 86] width 112 height 11
click at [119, 108] on div "Outpatient" at bounding box center [139, 111] width 112 height 10
type input "1"
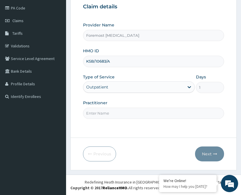
click at [106, 111] on input "Practitioner" at bounding box center [153, 113] width 141 height 11
type input "NULL"
click at [207, 153] on button "Next" at bounding box center [209, 153] width 29 height 15
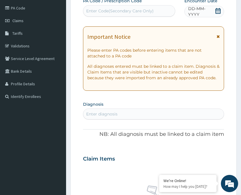
click at [201, 12] on span "DD-MM-YYYY" at bounding box center [201, 11] width 26 height 11
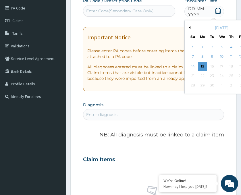
click at [190, 28] on button "Previous Month" at bounding box center [188, 27] width 3 height 3
click at [232, 57] on div "7" at bounding box center [231, 57] width 9 height 9
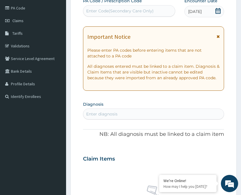
click at [115, 11] on div "Enter Code(Secondary Care Only)" at bounding box center [119, 11] width 67 height 6
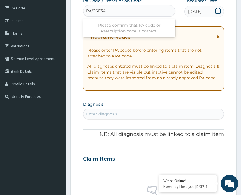
type input "PA/26E341"
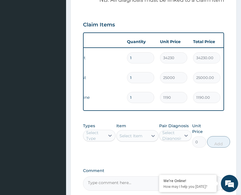
scroll to position [269, 0]
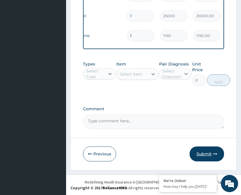
click at [209, 147] on button "Submit" at bounding box center [206, 153] width 34 height 15
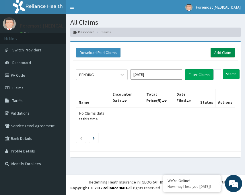
click at [223, 54] on link "Add Claim" at bounding box center [223, 53] width 24 height 10
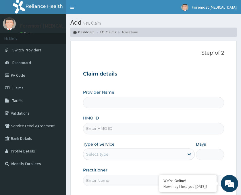
click at [120, 133] on input "HMO ID" at bounding box center [153, 128] width 141 height 11
type input "Foremost [MEDICAL_DATA]"
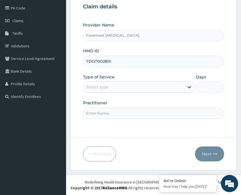
type input "TDD/10028/A"
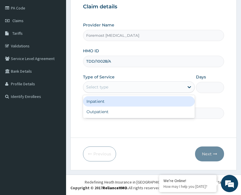
click at [131, 88] on div "Select type" at bounding box center [133, 86] width 101 height 9
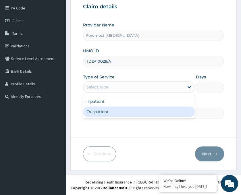
click at [101, 112] on div "Outpatient" at bounding box center [139, 111] width 112 height 10
type input "1"
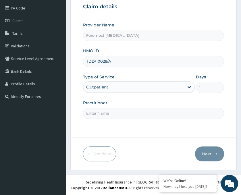
click at [90, 109] on input "Practitioner" at bounding box center [153, 113] width 141 height 11
type input "NULL"
click at [210, 152] on button "Next" at bounding box center [209, 153] width 29 height 15
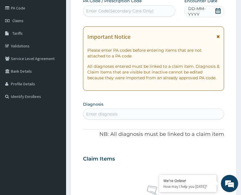
click at [200, 12] on span "DD-MM-YYYY" at bounding box center [201, 11] width 26 height 11
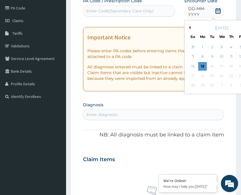
click at [189, 26] on div "[DATE]" at bounding box center [221, 28] width 69 height 6
click at [190, 30] on div "[DATE]" at bounding box center [221, 28] width 69 height 6
click at [190, 28] on button "Previous Month" at bounding box center [188, 27] width 3 height 3
click at [230, 56] on div "7" at bounding box center [231, 57] width 9 height 9
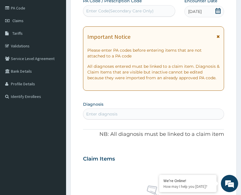
click at [104, 12] on div "Enter Code(Secondary Care Only)" at bounding box center [119, 11] width 67 height 6
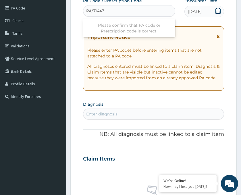
type input "PA/714470"
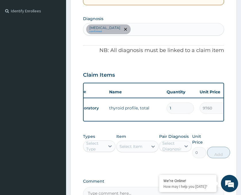
scroll to position [0, 10]
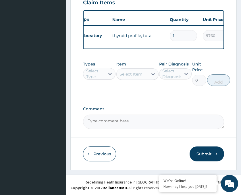
click at [199, 155] on button "Submit" at bounding box center [206, 153] width 34 height 15
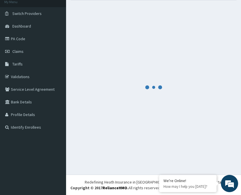
scroll to position [36, 0]
click at [105, 53] on div at bounding box center [153, 88] width 166 height 166
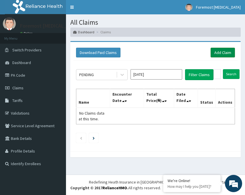
click at [218, 51] on link "Add Claim" at bounding box center [223, 53] width 24 height 10
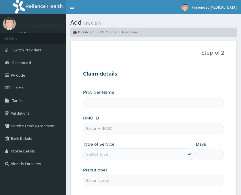
click at [124, 128] on input "HMO ID" at bounding box center [153, 128] width 141 height 11
type input "Foremost [MEDICAL_DATA]"
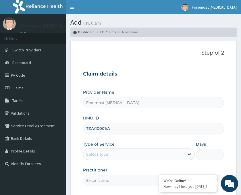
scroll to position [67, 0]
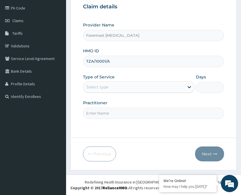
type input "TZA/10001/A"
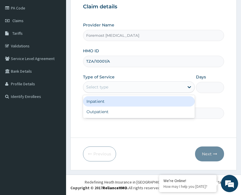
click at [143, 90] on div "Select type" at bounding box center [133, 86] width 101 height 9
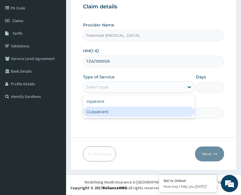
click at [132, 114] on div "Outpatient" at bounding box center [139, 111] width 112 height 10
type input "1"
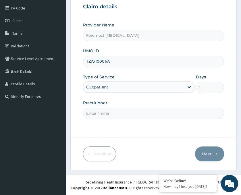
click at [112, 115] on input "Practitioner" at bounding box center [153, 113] width 141 height 11
type input "NULL"
click at [202, 152] on button "Next" at bounding box center [209, 153] width 29 height 15
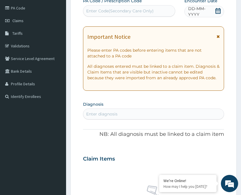
click at [203, 11] on span "DD-MM-YYYY" at bounding box center [201, 11] width 26 height 11
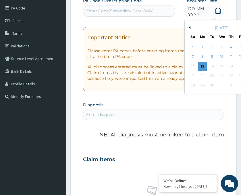
click at [189, 27] on button "Previous Month" at bounding box center [188, 27] width 3 height 3
click at [229, 56] on div "7" at bounding box center [231, 57] width 9 height 9
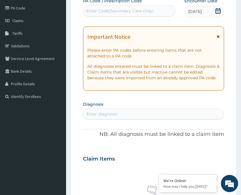
click at [115, 13] on div "Enter Code(Secondary Care Only)" at bounding box center [119, 11] width 67 height 6
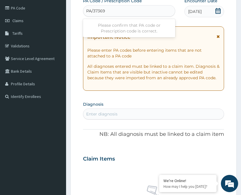
type input "PA/37369E"
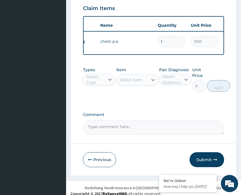
scroll to position [229, 0]
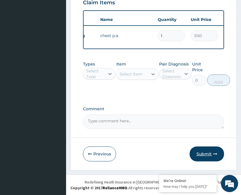
click at [210, 150] on button "Submit" at bounding box center [206, 153] width 34 height 15
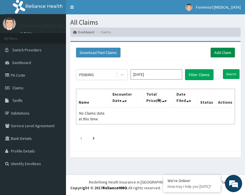
click at [222, 49] on link "Add Claim" at bounding box center [223, 53] width 24 height 10
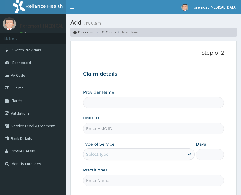
click at [104, 127] on input "HMO ID" at bounding box center [153, 128] width 141 height 11
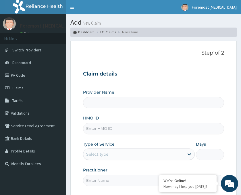
type input "Foremost [MEDICAL_DATA]"
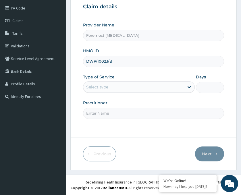
type input "DWP/10023/B"
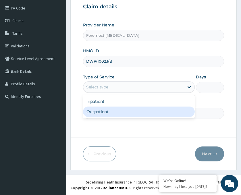
drag, startPoint x: 153, startPoint y: 85, endPoint x: 131, endPoint y: 111, distance: 34.0
click at [131, 93] on div "option Outpatient focused, 2 of 2. 2 results available. Use Up and Down to choo…" at bounding box center [139, 86] width 112 height 11
drag, startPoint x: 131, startPoint y: 111, endPoint x: 114, endPoint y: 116, distance: 17.4
click at [114, 116] on div "Outpatient" at bounding box center [139, 111] width 112 height 10
type input "1"
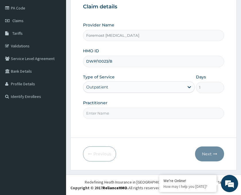
click at [114, 116] on input "Practitioner" at bounding box center [153, 113] width 141 height 11
type input "NULL"
click at [212, 152] on button "Next" at bounding box center [209, 153] width 29 height 15
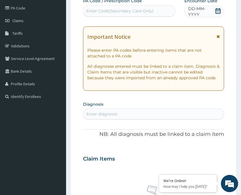
click at [202, 13] on span "DD-MM-YYYY" at bounding box center [201, 11] width 26 height 11
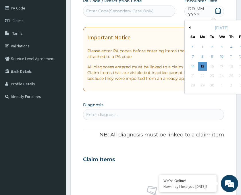
click at [190, 27] on button "Previous Month" at bounding box center [188, 27] width 3 height 3
click at [233, 57] on div "7" at bounding box center [231, 57] width 9 height 9
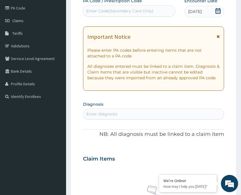
click at [112, 11] on div "Enter Code(Secondary Care Only)" at bounding box center [119, 11] width 67 height 6
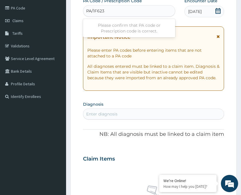
type input "PA/1F623B"
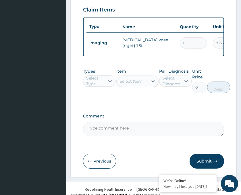
scroll to position [229, 0]
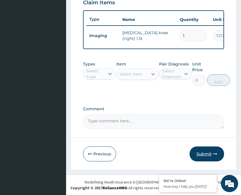
click at [208, 153] on button "Submit" at bounding box center [206, 153] width 34 height 15
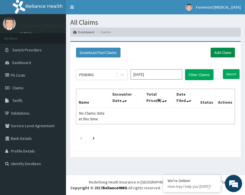
click at [225, 51] on link "Add Claim" at bounding box center [223, 53] width 24 height 10
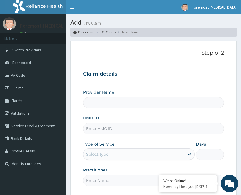
type input "Foremost [MEDICAL_DATA]"
click at [115, 129] on input "HMO ID" at bounding box center [153, 128] width 141 height 11
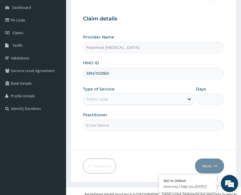
scroll to position [67, 0]
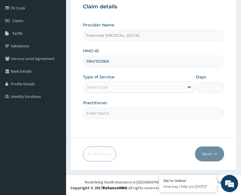
type input "SRH/10218/A"
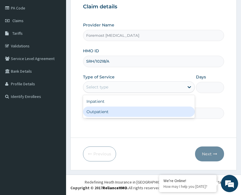
drag, startPoint x: 159, startPoint y: 90, endPoint x: 125, endPoint y: 114, distance: 41.6
click at [125, 93] on div "option Outpatient focused, 2 of 2. 2 results available. Use Up and Down to choo…" at bounding box center [139, 86] width 112 height 11
click at [125, 114] on div "Outpatient" at bounding box center [139, 111] width 112 height 10
type input "1"
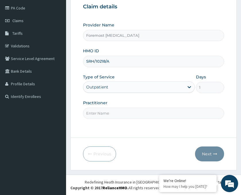
click at [106, 114] on input "Practitioner" at bounding box center [153, 113] width 141 height 11
type input "NULL"
click at [207, 152] on button "Next" at bounding box center [209, 153] width 29 height 15
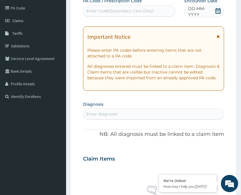
click at [202, 13] on span "DD-MM-YYYY" at bounding box center [201, 11] width 26 height 11
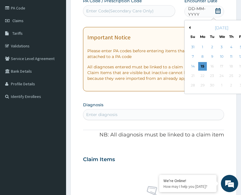
click at [190, 26] on div "[DATE]" at bounding box center [221, 28] width 69 height 6
click at [189, 29] on button "Previous Month" at bounding box center [188, 27] width 3 height 3
click at [229, 56] on div "7" at bounding box center [231, 57] width 9 height 9
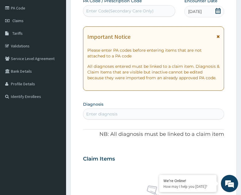
click at [131, 11] on div "Enter Code(Secondary Care Only)" at bounding box center [119, 11] width 67 height 6
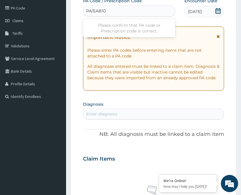
type input "PA/EAB104"
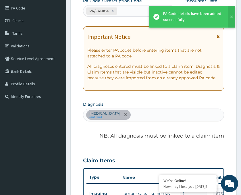
scroll to position [71, 0]
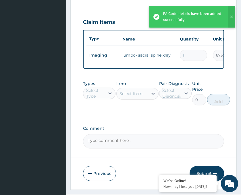
click at [140, 53] on tr "Imaging lumbo- sacral spine xray 1 8750 8750.00 [MEDICAL_DATA] Delete" at bounding box center [226, 55] width 281 height 20
drag, startPoint x: 140, startPoint y: 53, endPoint x: 139, endPoint y: 57, distance: 4.6
click at [140, 53] on tr "Imaging lumbo- sacral spine xray 1 8750 8750.00 [MEDICAL_DATA] Delete" at bounding box center [226, 55] width 281 height 20
click at [140, 54] on tr "Imaging lumbo- sacral spine xray 1 8750 8750.00 [MEDICAL_DATA] Delete" at bounding box center [226, 55] width 281 height 20
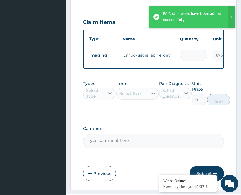
click at [140, 54] on tr "Imaging lumbo- sacral spine xray 1 8750 8750.00 [MEDICAL_DATA] Delete" at bounding box center [226, 55] width 281 height 20
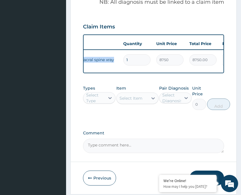
scroll to position [0, 57]
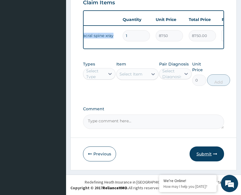
click at [204, 154] on button "Submit" at bounding box center [206, 153] width 34 height 15
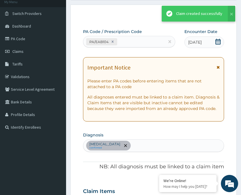
scroll to position [229, 0]
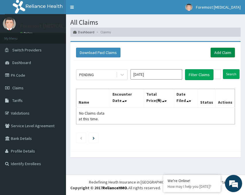
click at [228, 51] on link "Add Claim" at bounding box center [223, 53] width 24 height 10
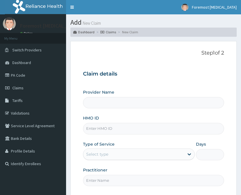
click at [110, 132] on input "HMO ID" at bounding box center [153, 128] width 141 height 11
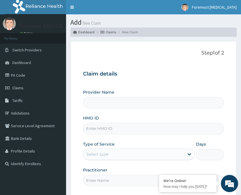
type input "Foremost [MEDICAL_DATA]"
type input "ELI/10074/F"
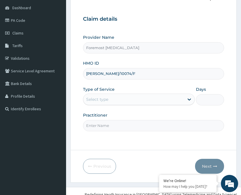
scroll to position [67, 0]
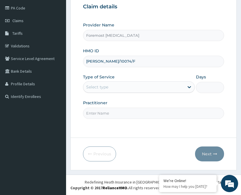
click at [136, 83] on div "Select type" at bounding box center [133, 86] width 101 height 9
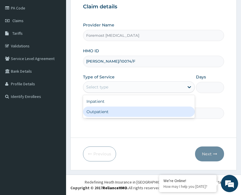
drag, startPoint x: 116, startPoint y: 113, endPoint x: 107, endPoint y: 113, distance: 9.2
click at [107, 113] on div "Outpatient" at bounding box center [139, 111] width 112 height 10
type input "1"
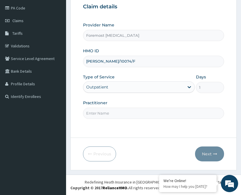
click at [107, 113] on input "Practitioner" at bounding box center [153, 113] width 141 height 11
type input "NULL"
click at [211, 154] on button "Next" at bounding box center [209, 153] width 29 height 15
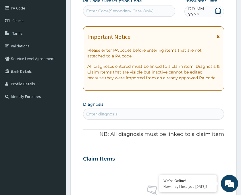
click at [207, 11] on span "DD-MM-YYYY" at bounding box center [201, 11] width 26 height 11
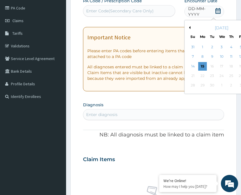
click at [189, 28] on button "Previous Month" at bounding box center [188, 27] width 3 height 3
click at [229, 58] on div "7" at bounding box center [231, 57] width 9 height 9
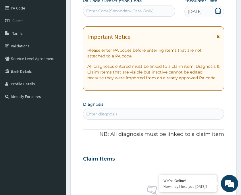
click at [110, 16] on div "Enter Code(Secondary Care Only)" at bounding box center [129, 10] width 92 height 11
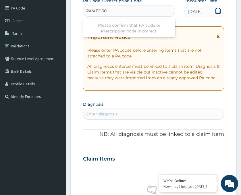
type input "PA/AFD50B"
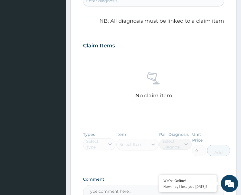
scroll to position [133, 0]
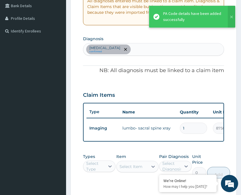
type input "0"
type input "0.00"
type input "1"
type input "8750.00"
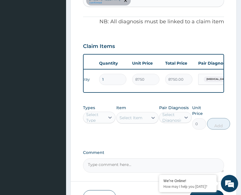
scroll to position [229, 0]
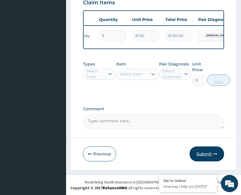
click at [197, 154] on button "Submit" at bounding box center [206, 153] width 34 height 15
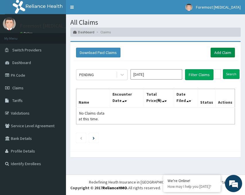
click at [218, 53] on link "Add Claim" at bounding box center [223, 53] width 24 height 10
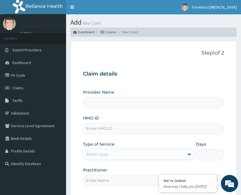
type input "Foremost [MEDICAL_DATA]"
click at [122, 125] on input "HMO ID" at bounding box center [153, 128] width 141 height 11
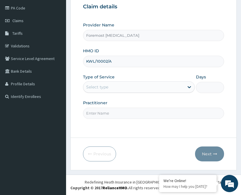
type input "KWL/10002/A"
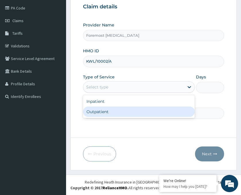
drag, startPoint x: 121, startPoint y: 91, endPoint x: 105, endPoint y: 111, distance: 25.8
click at [105, 93] on div "option Outpatient focused, 2 of 2. 2 results available. Use Up and Down to choo…" at bounding box center [139, 86] width 112 height 11
click at [105, 111] on div "Outpatient" at bounding box center [139, 111] width 112 height 10
type input "1"
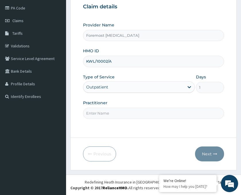
click at [94, 109] on input "Practitioner" at bounding box center [153, 113] width 141 height 11
type input "NULL"
click at [212, 155] on button "Next" at bounding box center [209, 153] width 29 height 15
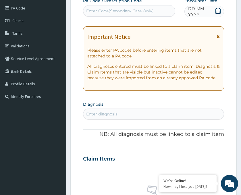
click at [203, 12] on span "DD-MM-YYYY" at bounding box center [201, 11] width 26 height 11
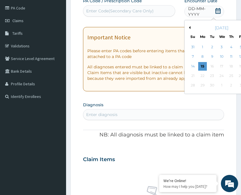
click at [189, 27] on button "Previous Month" at bounding box center [188, 27] width 3 height 3
click at [231, 56] on div "7" at bounding box center [231, 57] width 9 height 9
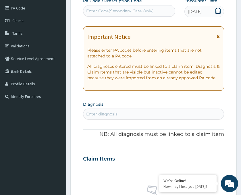
click at [115, 13] on div "Enter Code(Secondary Care Only)" at bounding box center [119, 11] width 67 height 6
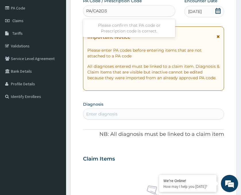
type input "PA/CA2D37"
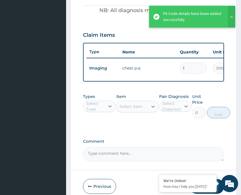
scroll to position [229, 0]
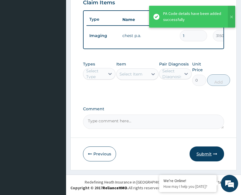
click at [209, 154] on button "Submit" at bounding box center [206, 153] width 34 height 15
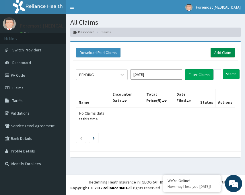
click at [218, 54] on link "Add Claim" at bounding box center [223, 53] width 24 height 10
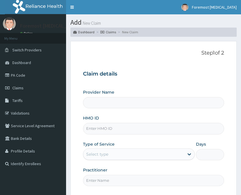
click at [100, 130] on input "HMO ID" at bounding box center [153, 128] width 141 height 11
type input "RIS/"
type input "Foremost [MEDICAL_DATA]"
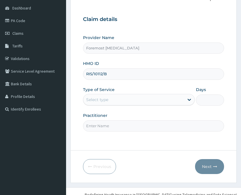
scroll to position [67, 0]
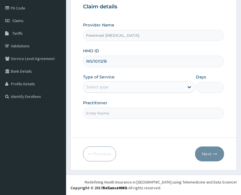
type input "RIS/10112/B"
click at [140, 92] on div "Select type" at bounding box center [139, 86] width 112 height 11
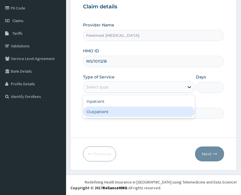
click at [106, 113] on div "Outpatient" at bounding box center [139, 111] width 112 height 10
type input "1"
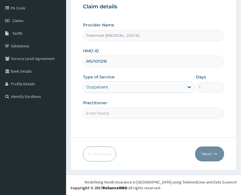
click at [93, 112] on input "Practitioner" at bounding box center [153, 113] width 141 height 11
type input "NULL"
click at [209, 151] on button "Next" at bounding box center [209, 153] width 29 height 15
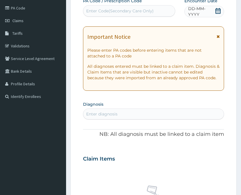
click at [202, 13] on span "DD-MM-YYYY" at bounding box center [201, 11] width 26 height 11
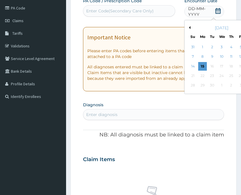
click at [189, 27] on button "Previous Month" at bounding box center [188, 27] width 3 height 3
click at [239, 56] on div "8" at bounding box center [240, 57] width 9 height 9
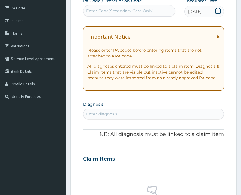
click at [101, 9] on div "Enter Code(Secondary Care Only)" at bounding box center [119, 11] width 67 height 6
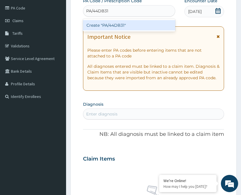
scroll to position [0, 0]
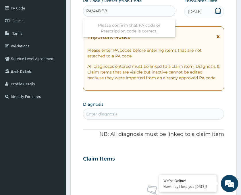
type input "PA/44DB81"
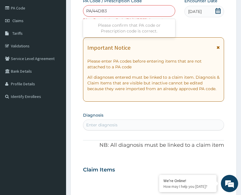
type input "PA/44DB31"
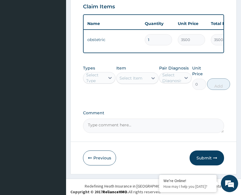
scroll to position [229, 0]
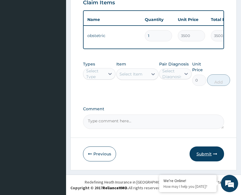
click at [198, 155] on button "Submit" at bounding box center [206, 153] width 34 height 15
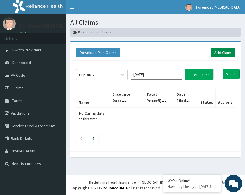
click at [222, 55] on link "Add Claim" at bounding box center [223, 53] width 24 height 10
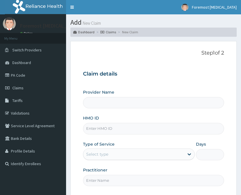
type input "Foremost [MEDICAL_DATA]"
click at [109, 127] on input "HMO ID" at bounding box center [153, 128] width 141 height 11
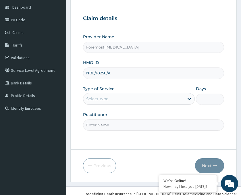
scroll to position [67, 0]
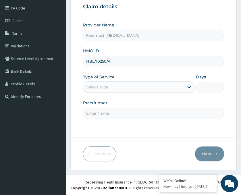
type input "NBL/10250/A"
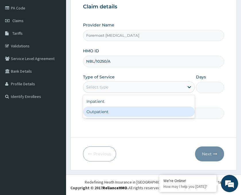
drag, startPoint x: 122, startPoint y: 87, endPoint x: 101, endPoint y: 113, distance: 33.9
click at [101, 93] on div "option Outpatient focused, 2 of 2. 2 results available. Use Up and Down to choo…" at bounding box center [139, 86] width 112 height 11
click at [101, 113] on div "Outpatient" at bounding box center [139, 111] width 112 height 10
type input "1"
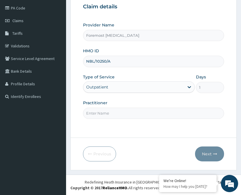
click at [94, 114] on input "Practitioner" at bounding box center [153, 113] width 141 height 11
type input "NULL"
click at [210, 150] on button "Next" at bounding box center [209, 153] width 29 height 15
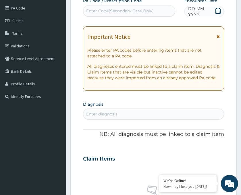
click at [203, 12] on span "DD-MM-YYYY" at bounding box center [201, 11] width 26 height 11
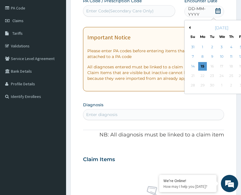
click at [190, 27] on button "Previous Month" at bounding box center [188, 27] width 3 height 3
click at [237, 56] on div "8" at bounding box center [240, 57] width 9 height 9
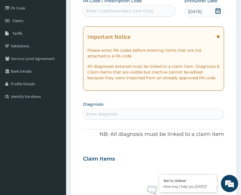
click at [102, 11] on div "Enter Code(Secondary Care Only)" at bounding box center [119, 11] width 67 height 6
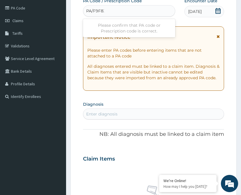
type input "PA/F9F832"
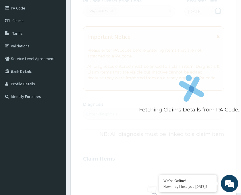
click at [176, 120] on div "Fetching Claims Details from PA Code....." at bounding box center [191, 95] width 217 height 195
click at [173, 115] on div "Fetching Claims Details from PA Code....." at bounding box center [191, 95] width 217 height 195
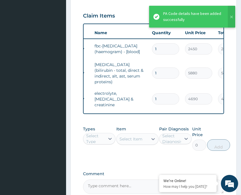
scroll to position [0, 32]
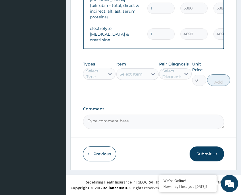
click at [204, 158] on button "Submit" at bounding box center [206, 153] width 34 height 15
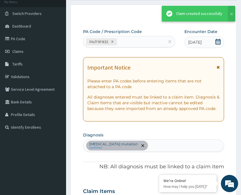
scroll to position [278, 0]
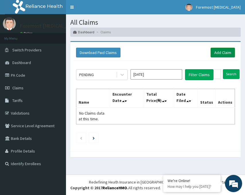
click at [224, 53] on link "Add Claim" at bounding box center [223, 53] width 24 height 10
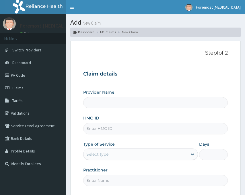
click at [101, 127] on input "HMO ID" at bounding box center [155, 128] width 144 height 11
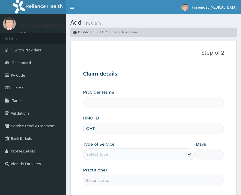
type input "OHT/"
type input "Foremost [MEDICAL_DATA]"
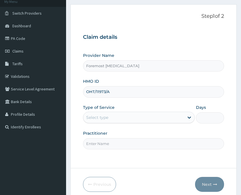
scroll to position [67, 0]
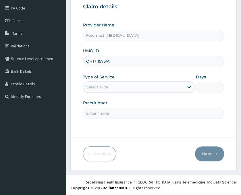
type input "OHT/11973/A"
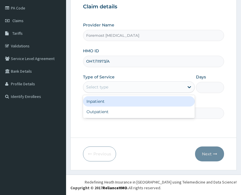
drag, startPoint x: 129, startPoint y: 84, endPoint x: 107, endPoint y: 110, distance: 34.0
click at [107, 93] on div "option Inpatient focused, 1 of 2. 2 results available. Use Up and Down to choos…" at bounding box center [139, 86] width 112 height 11
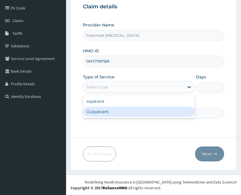
click at [107, 110] on div "Outpatient" at bounding box center [139, 111] width 112 height 10
type input "1"
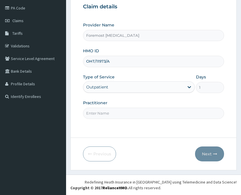
click at [99, 111] on input "Practitioner" at bounding box center [153, 113] width 141 height 11
type input "NULL"
click at [203, 155] on button "Next" at bounding box center [209, 153] width 29 height 15
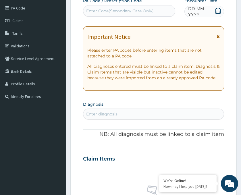
click at [204, 11] on span "DD-MM-YYYY" at bounding box center [201, 11] width 26 height 11
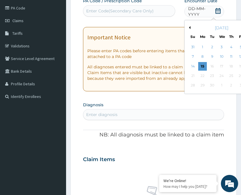
click at [191, 28] on div "[DATE]" at bounding box center [221, 28] width 69 height 6
click at [189, 28] on button "Previous Month" at bounding box center [188, 27] width 3 height 3
click at [238, 55] on div "8" at bounding box center [240, 57] width 9 height 9
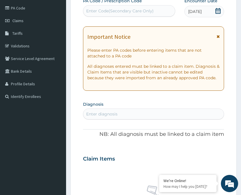
click at [99, 9] on div "Enter Code(Secondary Care Only)" at bounding box center [119, 11] width 67 height 6
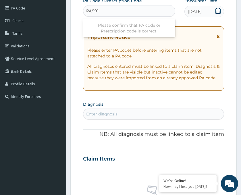
scroll to position [0, 0]
type input "PA/1914BD"
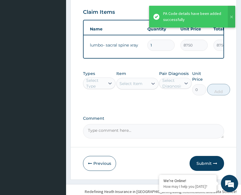
scroll to position [229, 0]
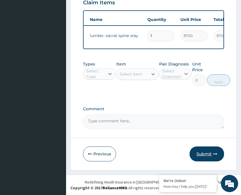
click at [203, 156] on button "Submit" at bounding box center [206, 153] width 34 height 15
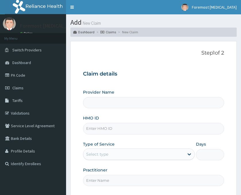
type input "Foremost [MEDICAL_DATA]"
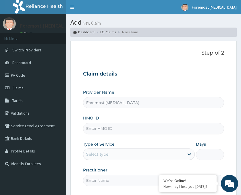
click at [120, 129] on input "HMO ID" at bounding box center [153, 128] width 141 height 11
click at [100, 121] on div "HMO ID" at bounding box center [153, 124] width 141 height 19
click at [99, 130] on input "HMO ID" at bounding box center [153, 128] width 141 height 11
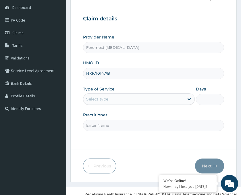
scroll to position [67, 0]
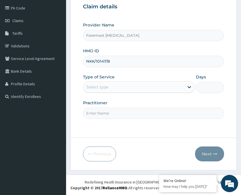
type input "NKK/10147/B"
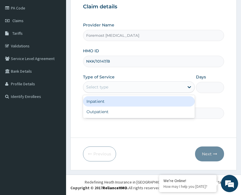
drag, startPoint x: 158, startPoint y: 85, endPoint x: 122, endPoint y: 116, distance: 47.0
click at [122, 93] on div "option Inpatient focused, 1 of 2. 2 results available. Use Up and Down to choos…" at bounding box center [139, 86] width 112 height 11
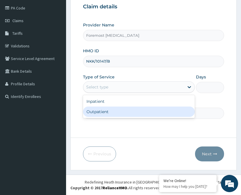
click at [122, 116] on div "Outpatient" at bounding box center [139, 111] width 112 height 10
type input "1"
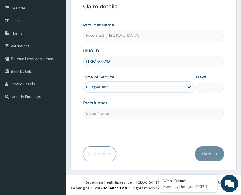
click at [111, 113] on input "Practitioner" at bounding box center [153, 113] width 141 height 11
type input "NULL"
click at [204, 149] on button "Next" at bounding box center [209, 153] width 29 height 15
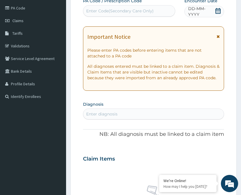
click at [204, 13] on span "DD-MM-YYYY" at bounding box center [201, 11] width 26 height 11
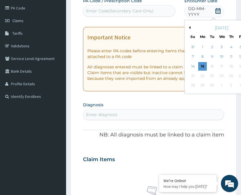
click at [189, 26] on div "[DATE]" at bounding box center [221, 28] width 69 height 6
click at [189, 29] on button "Previous Month" at bounding box center [188, 27] width 3 height 3
click at [235, 59] on div "3 4 5 6 7 8 9" at bounding box center [221, 56] width 67 height 9
click at [239, 56] on div "8" at bounding box center [240, 57] width 9 height 9
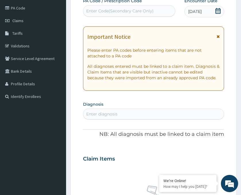
click at [128, 10] on div "Enter Code(Secondary Care Only)" at bounding box center [119, 11] width 67 height 6
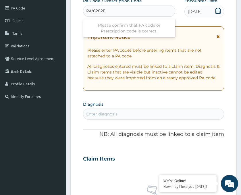
type input "PA/8282E4"
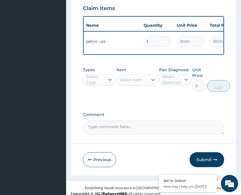
scroll to position [229, 0]
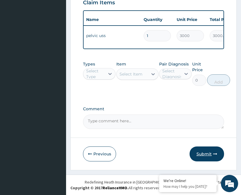
click at [197, 151] on button "Submit" at bounding box center [206, 153] width 34 height 15
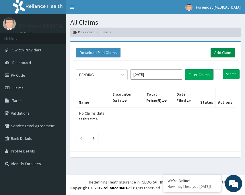
click at [224, 50] on link "Add Claim" at bounding box center [223, 53] width 24 height 10
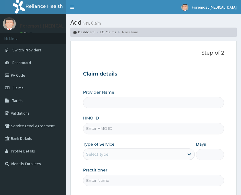
click at [102, 123] on input "HMO ID" at bounding box center [153, 128] width 141 height 11
type input "H"
type input "Foremost [MEDICAL_DATA]"
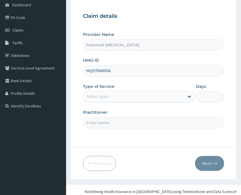
scroll to position [67, 0]
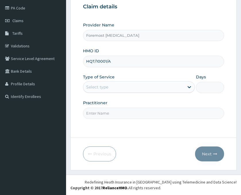
type input "HQT/10001/A"
click at [146, 90] on div "Select type" at bounding box center [133, 86] width 101 height 9
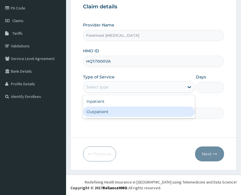
click at [116, 110] on div "Outpatient" at bounding box center [139, 111] width 112 height 10
type input "1"
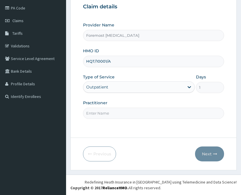
click at [101, 113] on input "Practitioner" at bounding box center [153, 113] width 141 height 11
type input "NULL"
click at [208, 155] on button "Next" at bounding box center [209, 153] width 29 height 15
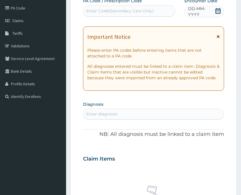
click at [208, 11] on span "DD-MM-YYYY" at bounding box center [201, 11] width 26 height 11
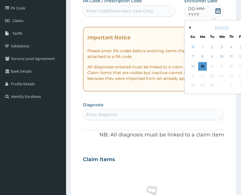
click at [189, 28] on button "Previous Month" at bounding box center [188, 27] width 3 height 3
click at [237, 57] on div "8" at bounding box center [240, 57] width 9 height 9
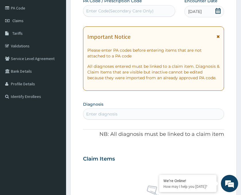
click at [110, 11] on div "Enter Code(Secondary Care Only)" at bounding box center [119, 11] width 67 height 6
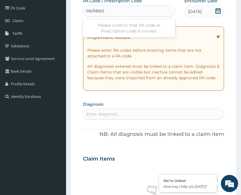
scroll to position [0, 0]
type input "PA/9B60C1"
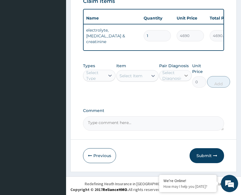
scroll to position [229, 0]
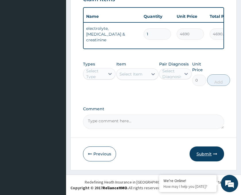
click at [205, 153] on button "Submit" at bounding box center [206, 153] width 34 height 15
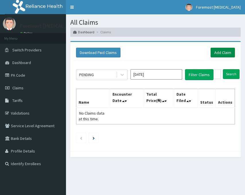
click at [228, 55] on link "Add Claim" at bounding box center [223, 53] width 24 height 10
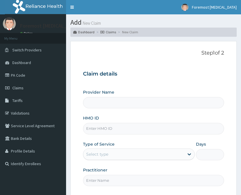
type input "Foremost [MEDICAL_DATA]"
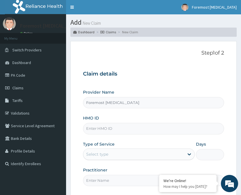
click at [101, 132] on input "HMO ID" at bounding box center [153, 128] width 141 height 11
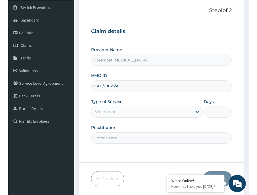
scroll to position [67, 0]
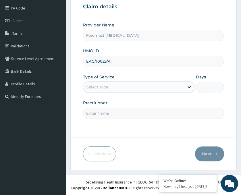
type input "EAG/10023/A"
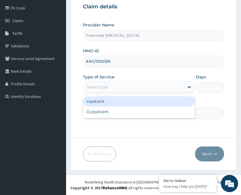
drag, startPoint x: 145, startPoint y: 89, endPoint x: 121, endPoint y: 110, distance: 31.3
click at [121, 93] on div "option Inpatient focused, 1 of 2. 2 results available. Use Up and Down to choos…" at bounding box center [139, 86] width 112 height 11
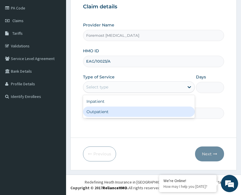
click at [121, 110] on div "Outpatient" at bounding box center [139, 111] width 112 height 10
type input "1"
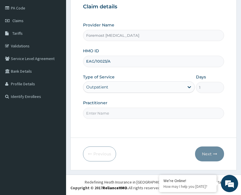
click at [108, 112] on input "Practitioner" at bounding box center [153, 113] width 141 height 11
type input "NULL"
click at [205, 151] on button "Next" at bounding box center [209, 153] width 29 height 15
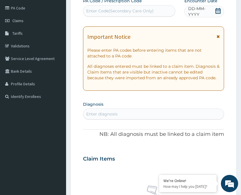
click at [199, 11] on span "DD-MM-YYYY" at bounding box center [201, 11] width 26 height 11
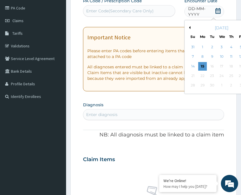
click at [190, 26] on button "Previous Month" at bounding box center [188, 27] width 3 height 3
click at [199, 26] on div "August 2025" at bounding box center [221, 28] width 69 height 6
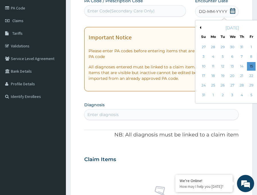
click at [240, 54] on div "9" at bounding box center [261, 57] width 9 height 9
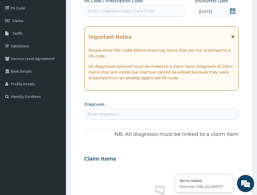
click at [111, 12] on div "Enter Code(Secondary Care Only)" at bounding box center [121, 11] width 67 height 6
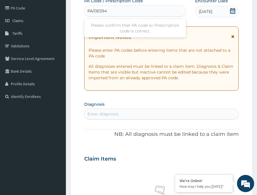
type input "PA/0E594F"
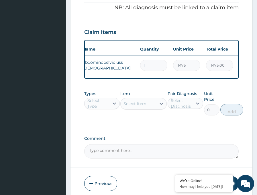
scroll to position [229, 0]
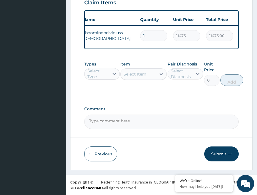
click at [217, 149] on button "Submit" at bounding box center [222, 153] width 34 height 15
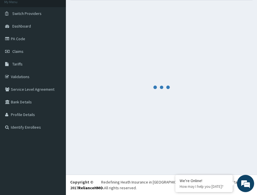
scroll to position [36, 0]
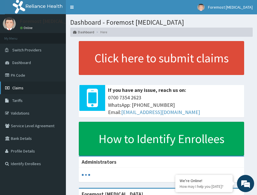
click at [30, 84] on link "Claims" at bounding box center [33, 88] width 66 height 13
